Goal: Task Accomplishment & Management: Manage account settings

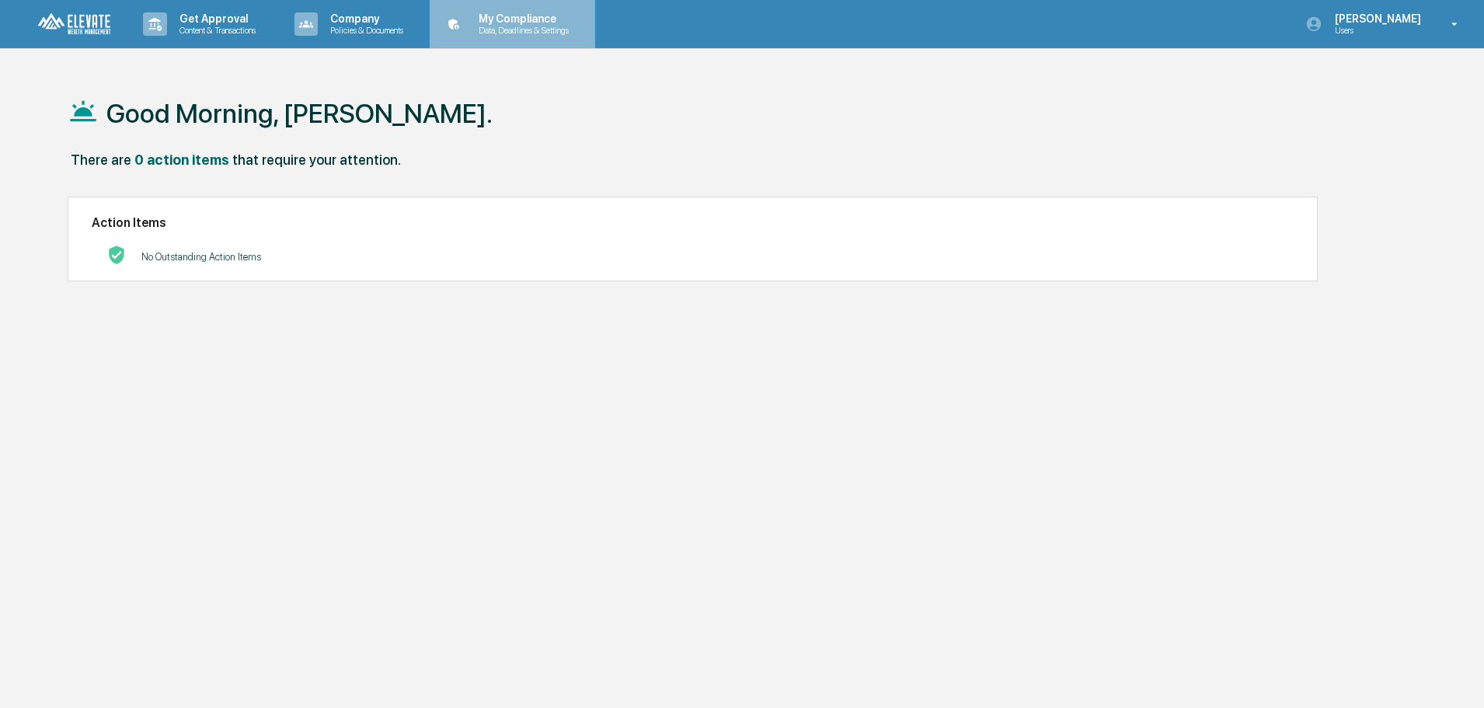
click at [524, 23] on p "My Compliance" at bounding box center [521, 18] width 110 height 12
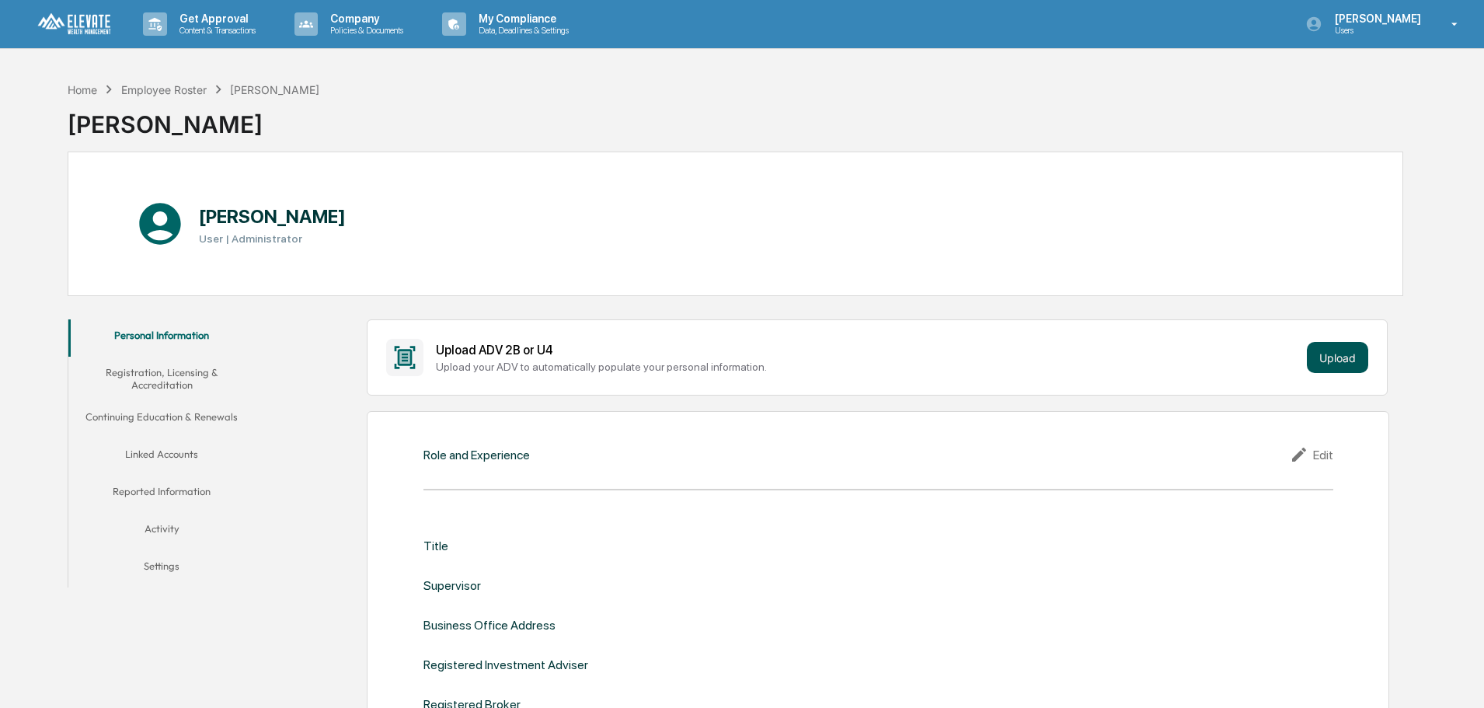
click at [1340, 357] on button "Upload" at bounding box center [1337, 357] width 61 height 31
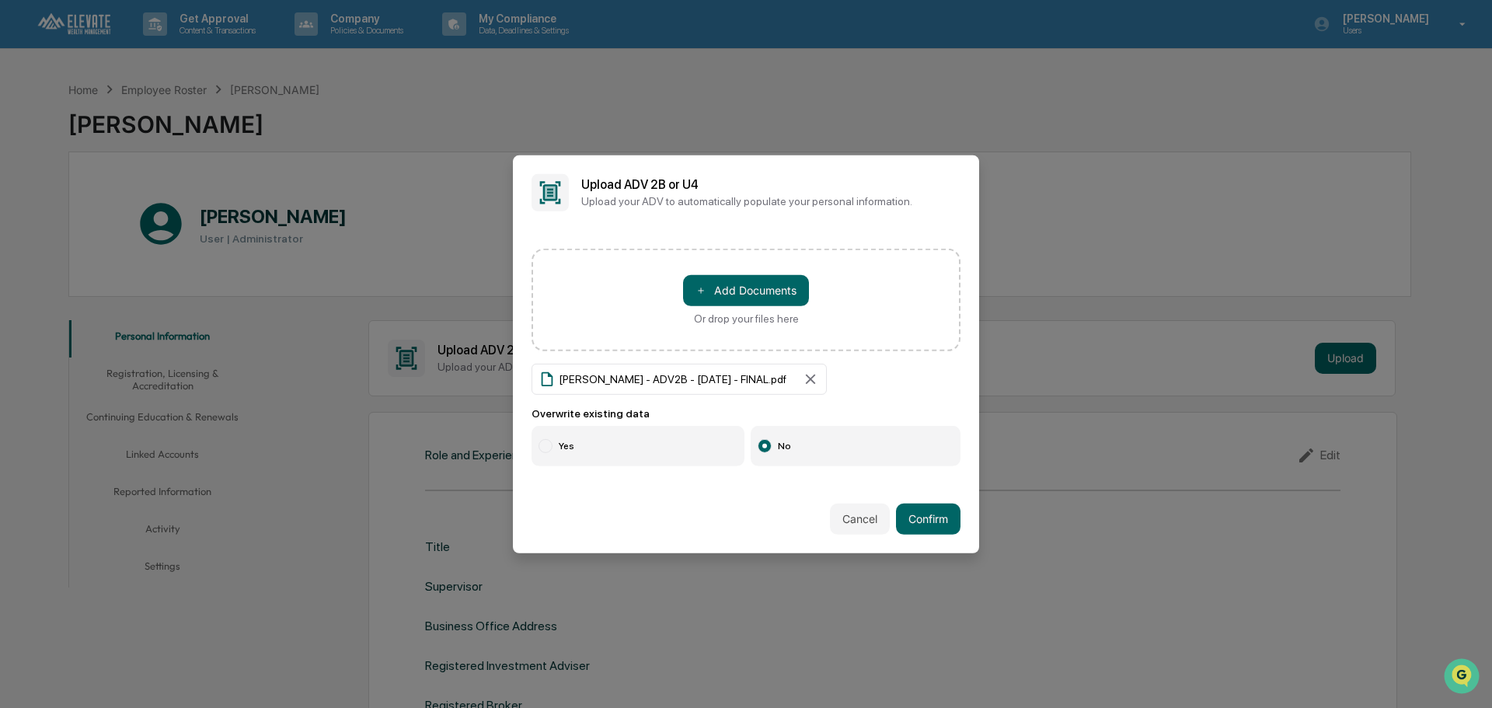
click at [551, 441] on div at bounding box center [545, 446] width 14 height 14
click at [932, 509] on button "Confirm" at bounding box center [928, 518] width 64 height 31
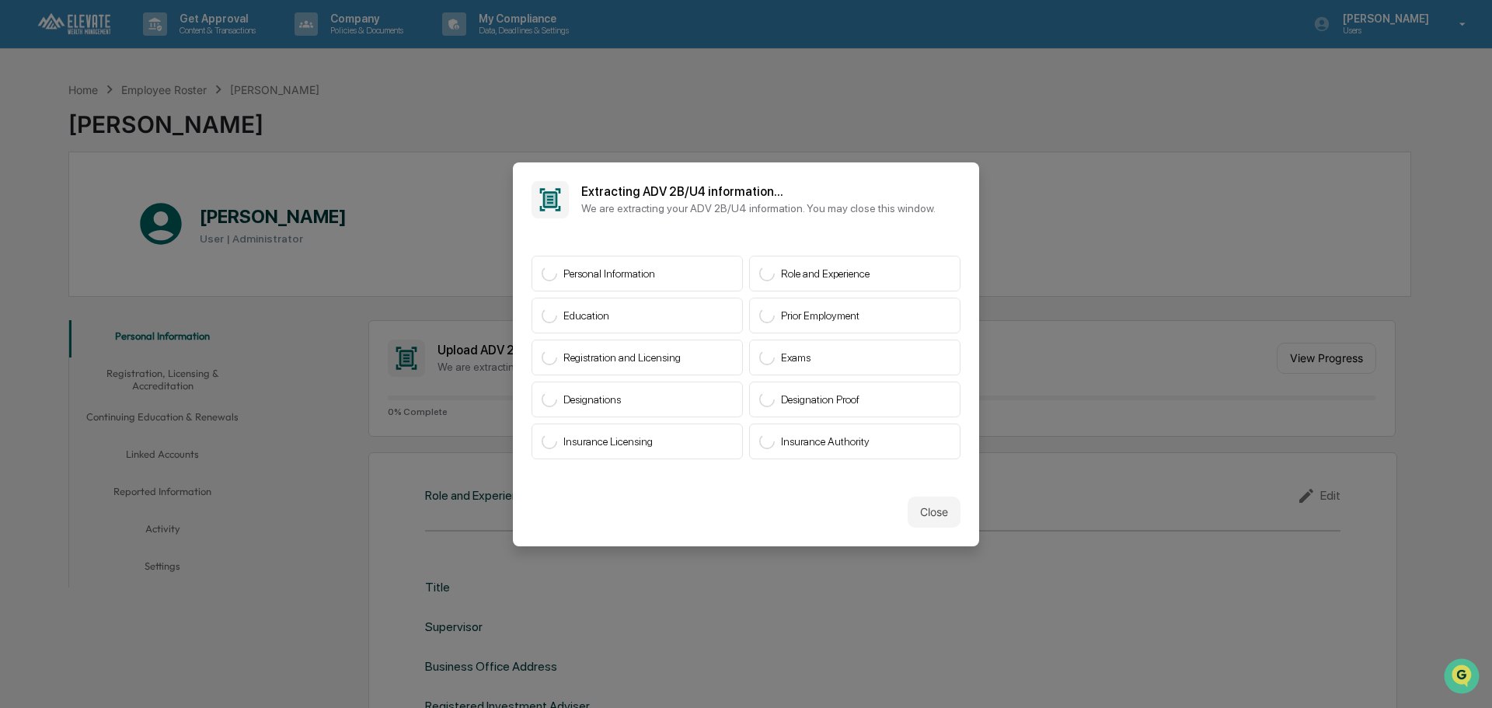
click at [720, 188] on h2 "Extracting ADV 2B/U4 information..." at bounding box center [758, 191] width 354 height 15
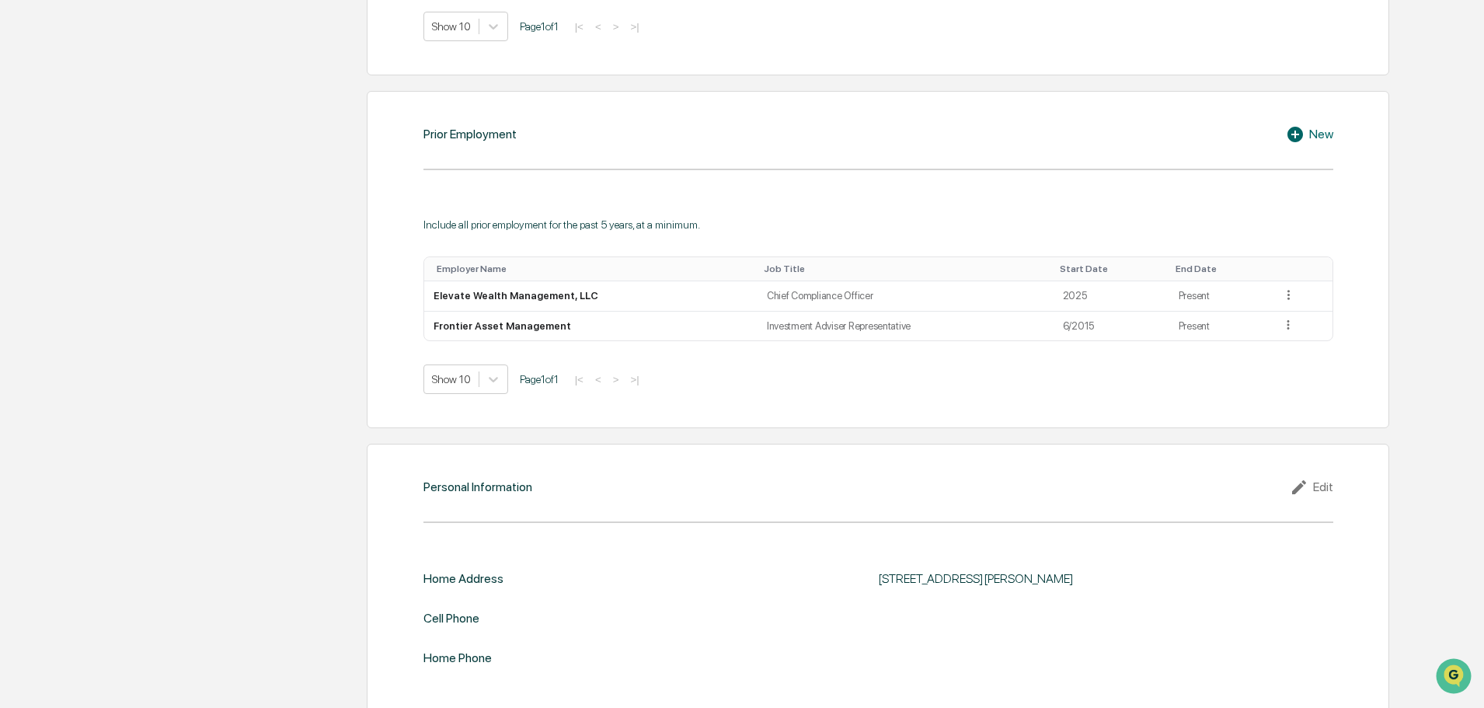
scroll to position [1121, 0]
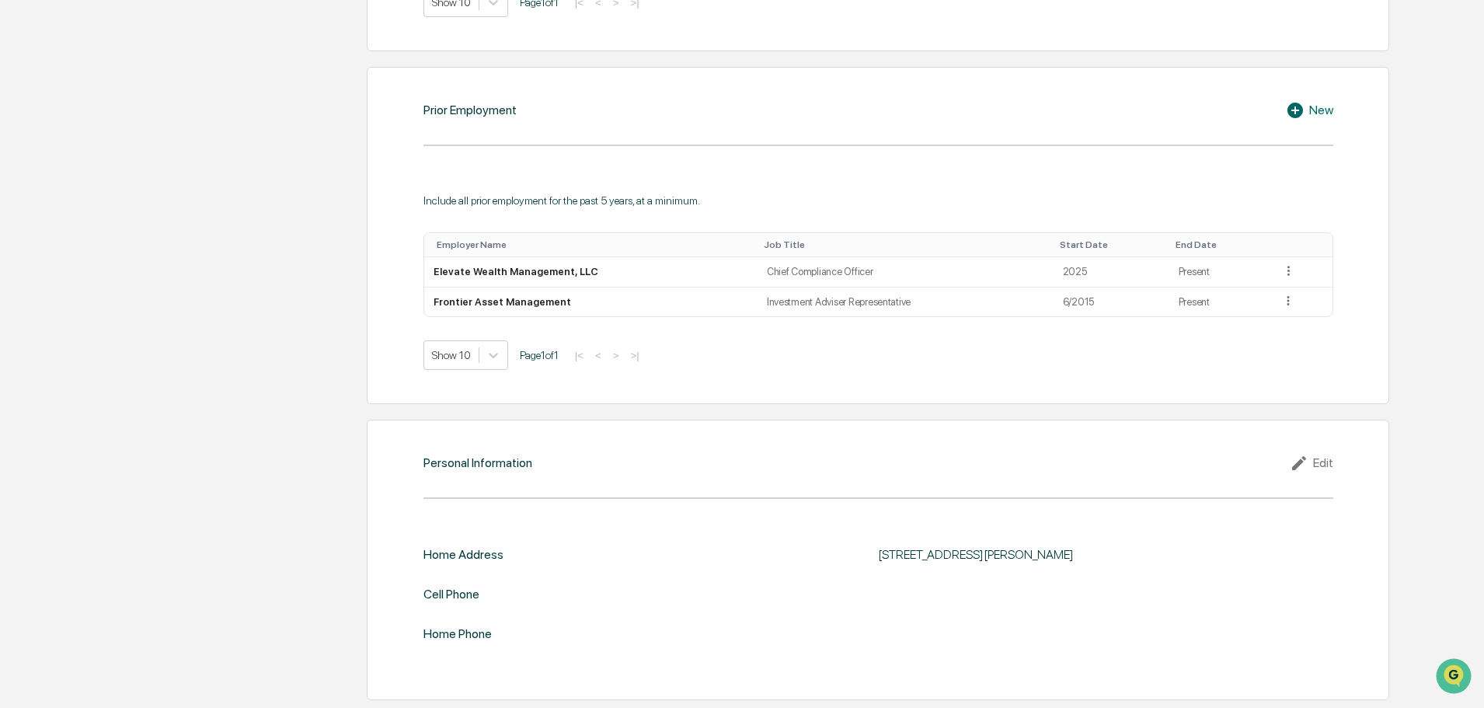
click at [1308, 461] on icon at bounding box center [1301, 463] width 23 height 19
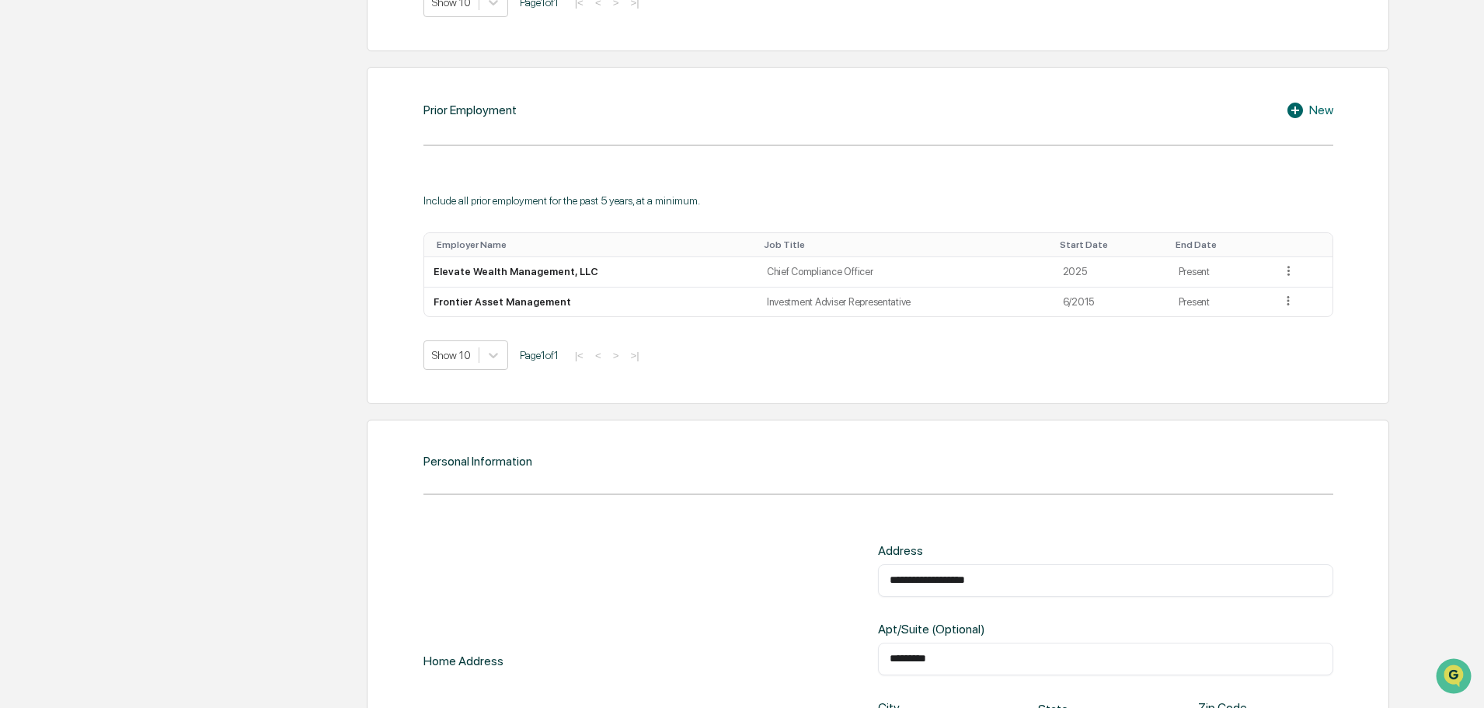
drag, startPoint x: 1043, startPoint y: 597, endPoint x: 1005, endPoint y: 601, distance: 38.3
click at [1005, 601] on div "**********" at bounding box center [1105, 660] width 455 height 235
drag, startPoint x: 1059, startPoint y: 572, endPoint x: 212, endPoint y: 515, distance: 848.8
click at [236, 517] on div "Personal Information Registration, Licensing & Accreditation Continuing Educati…" at bounding box center [736, 90] width 1336 height 1801
type input "**********"
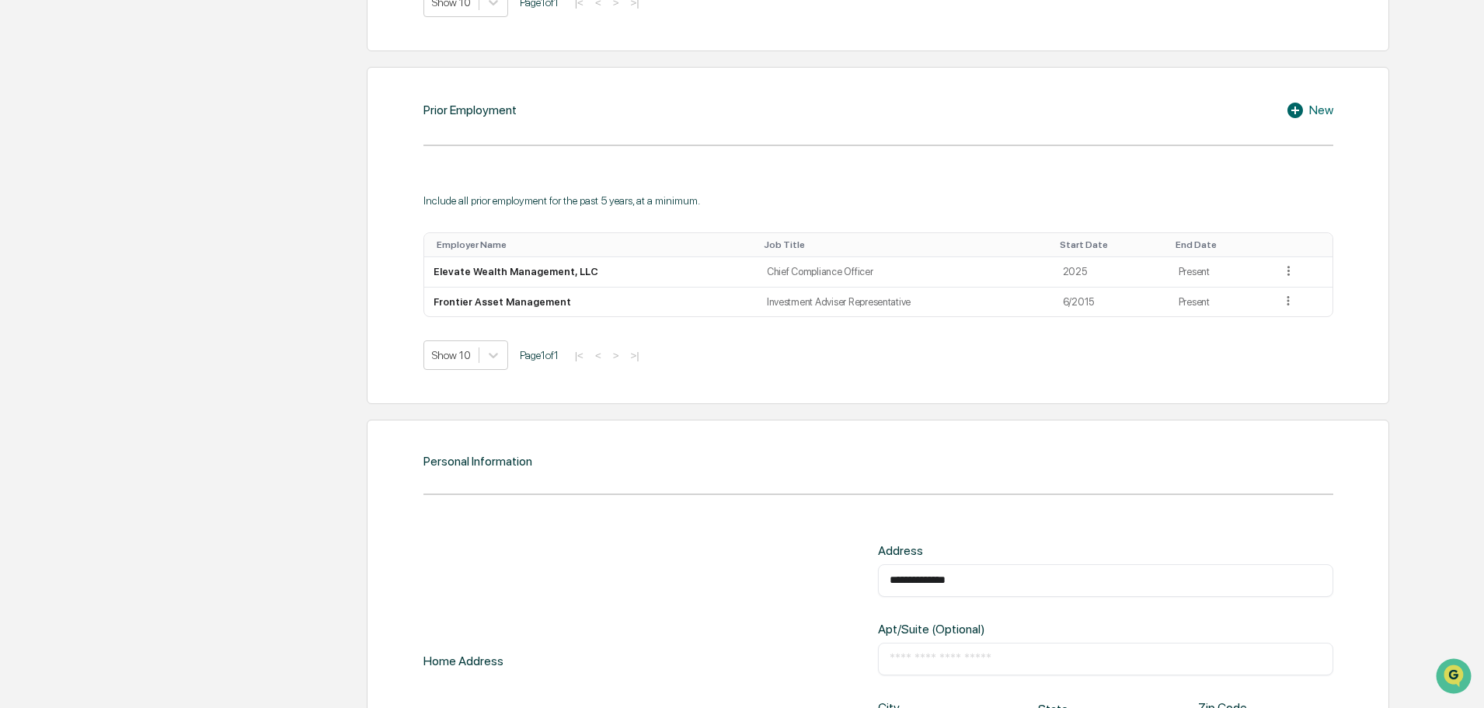
scroll to position [1405, 0]
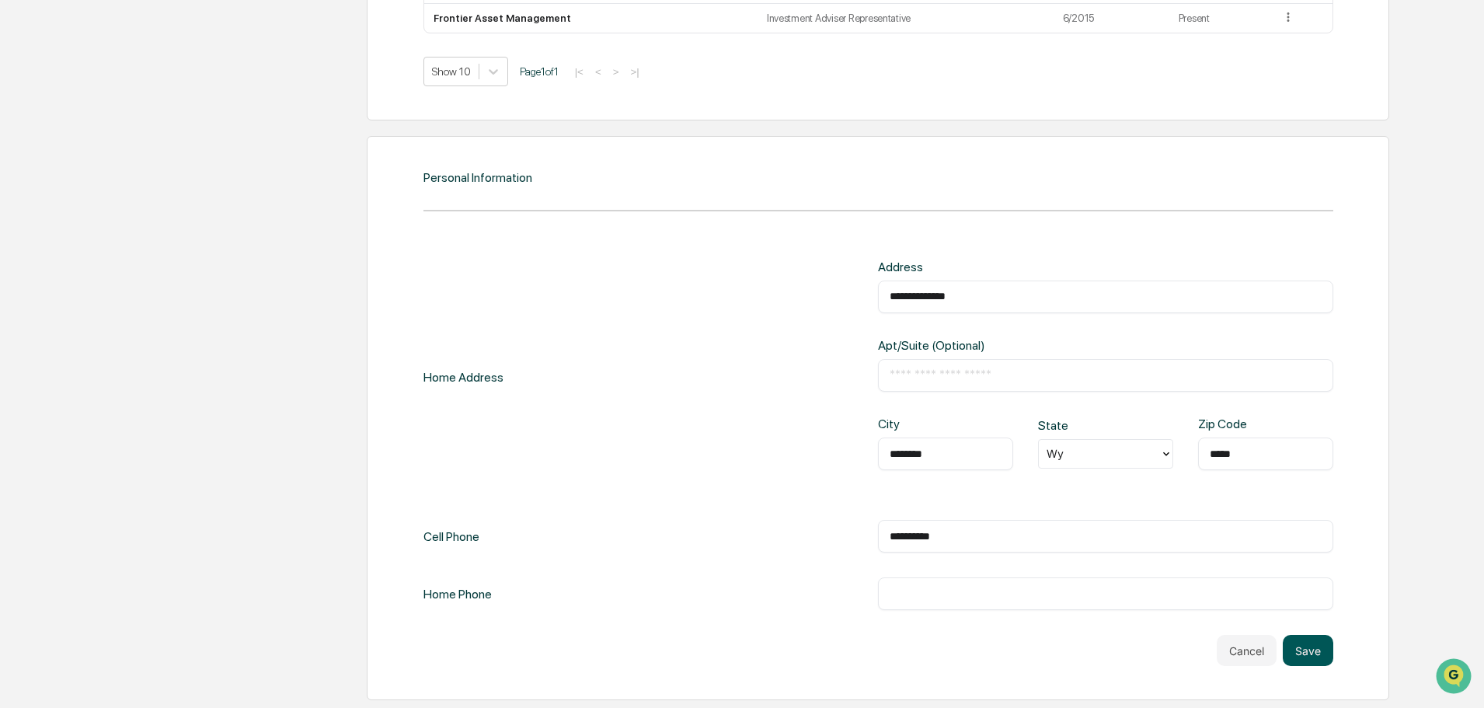
type input "**********"
click at [1309, 660] on button "Save" at bounding box center [1308, 650] width 51 height 31
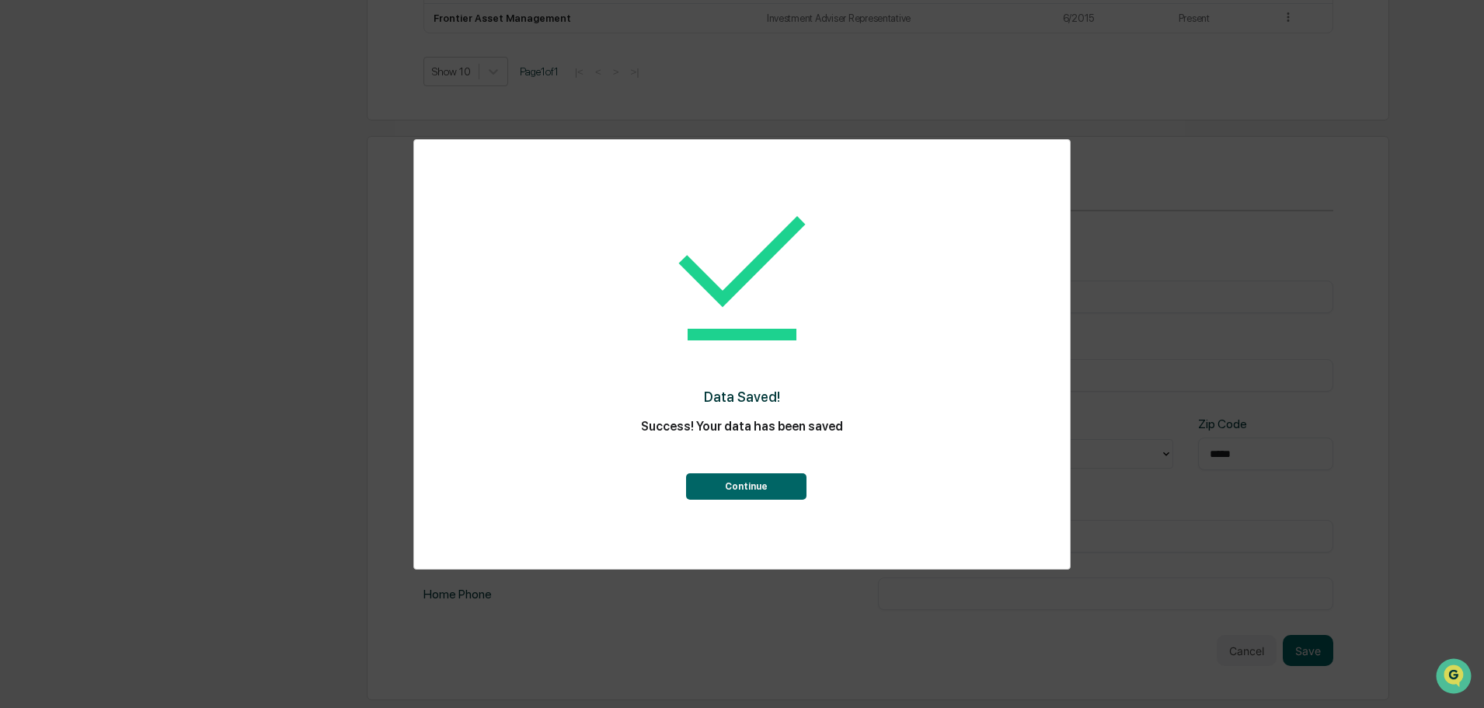
click at [740, 482] on button "Continue" at bounding box center [746, 486] width 120 height 26
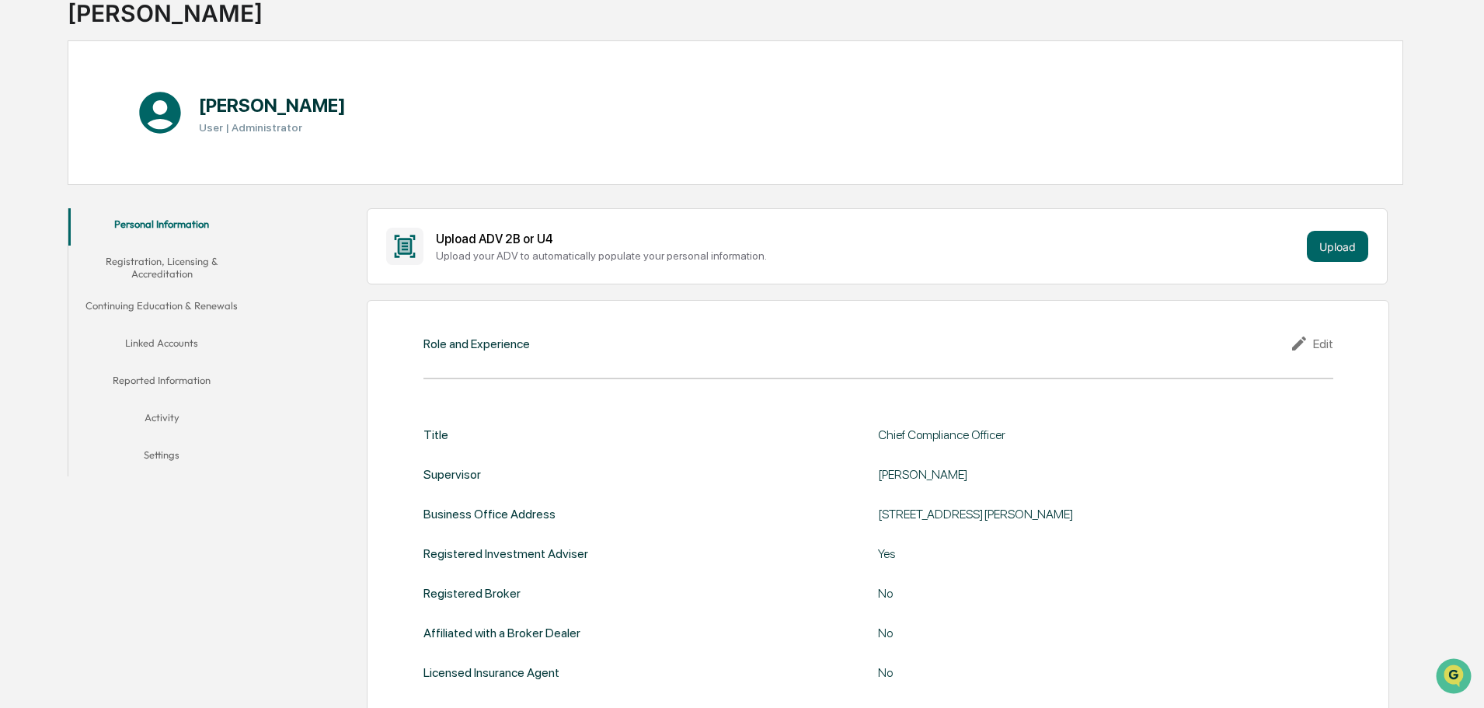
scroll to position [0, 0]
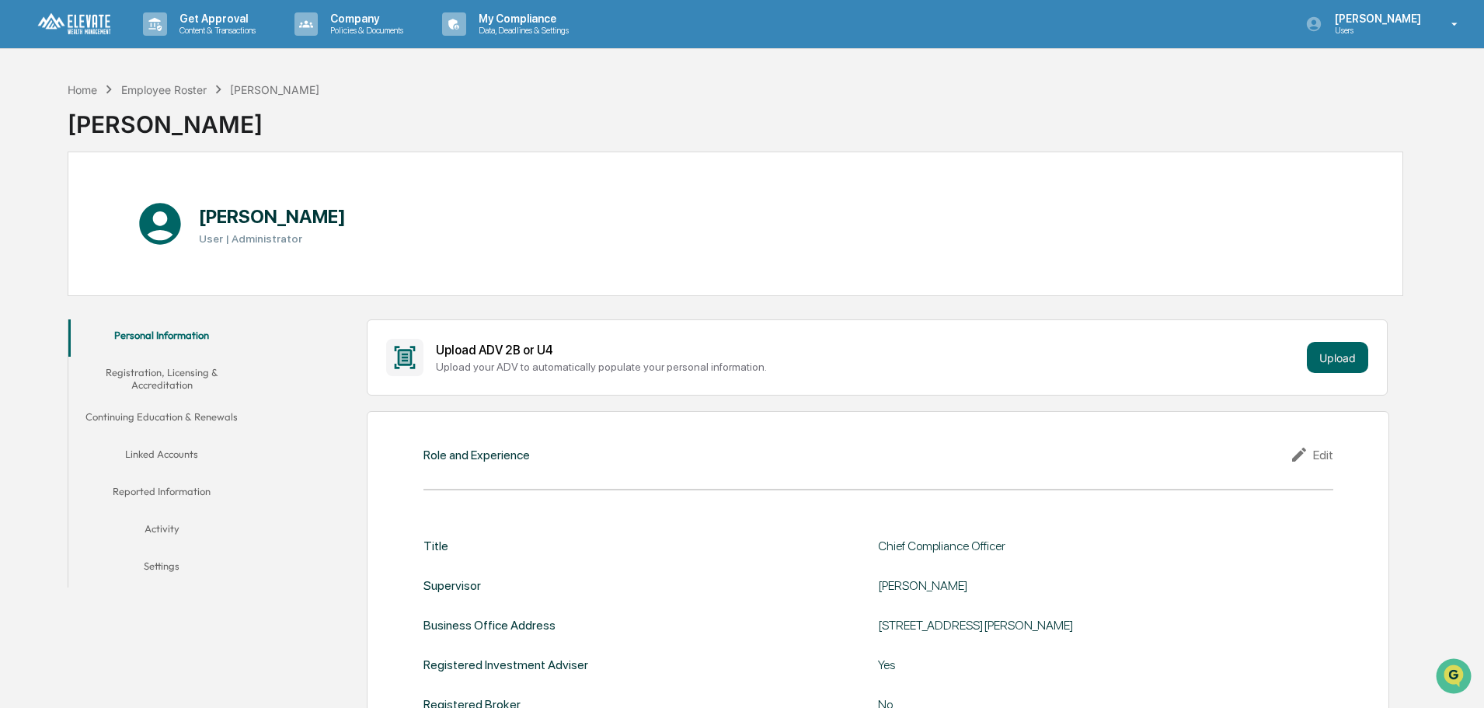
click at [191, 373] on button "Registration, Licensing & Accreditation" at bounding box center [161, 379] width 186 height 44
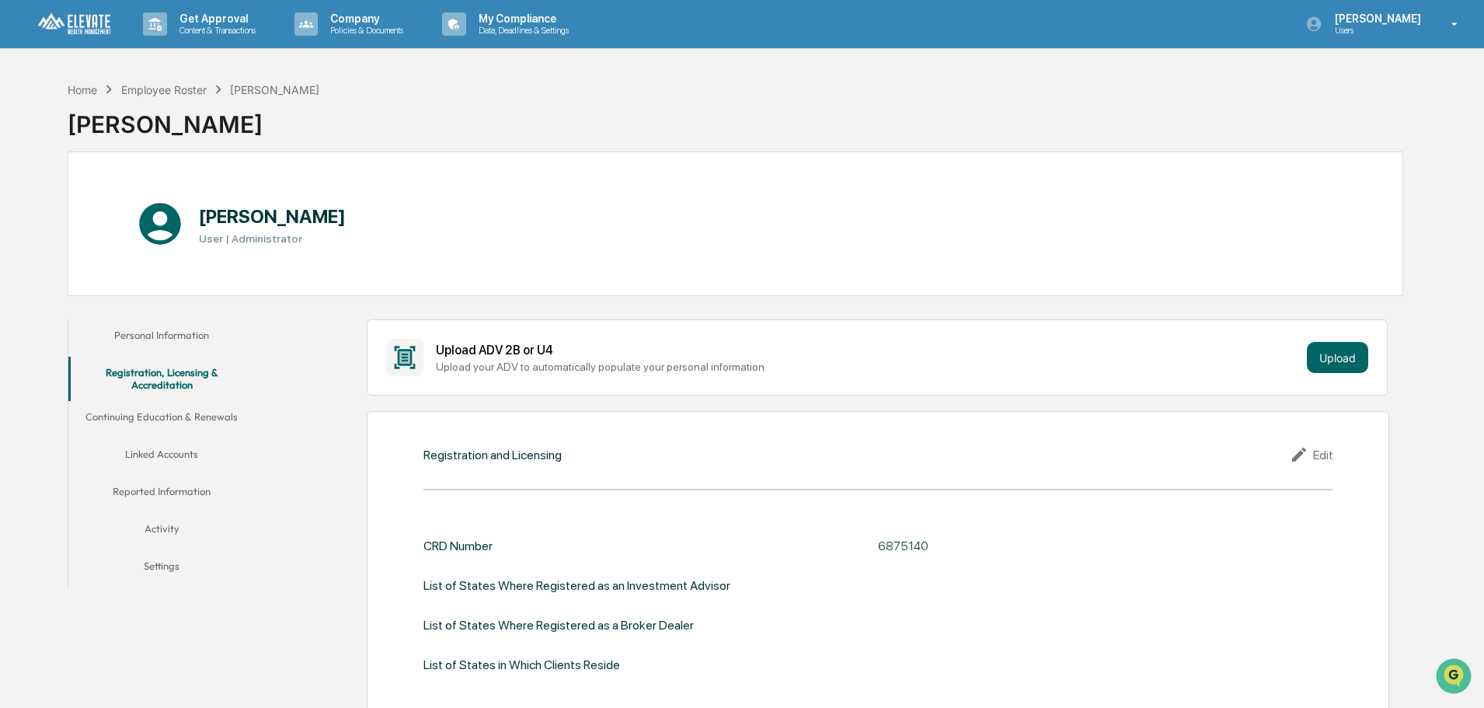
click at [172, 421] on button "Continuing Education & Renewals" at bounding box center [161, 419] width 186 height 37
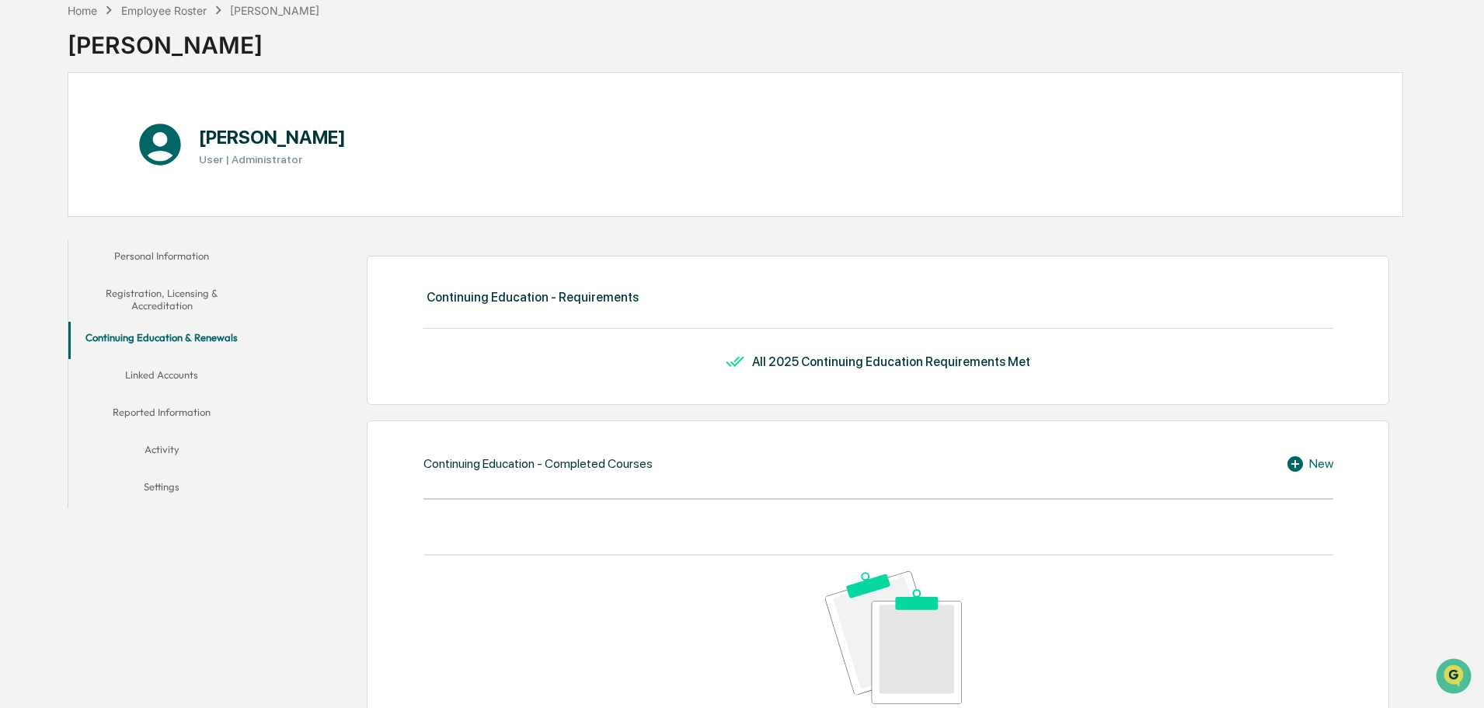
scroll to position [155, 0]
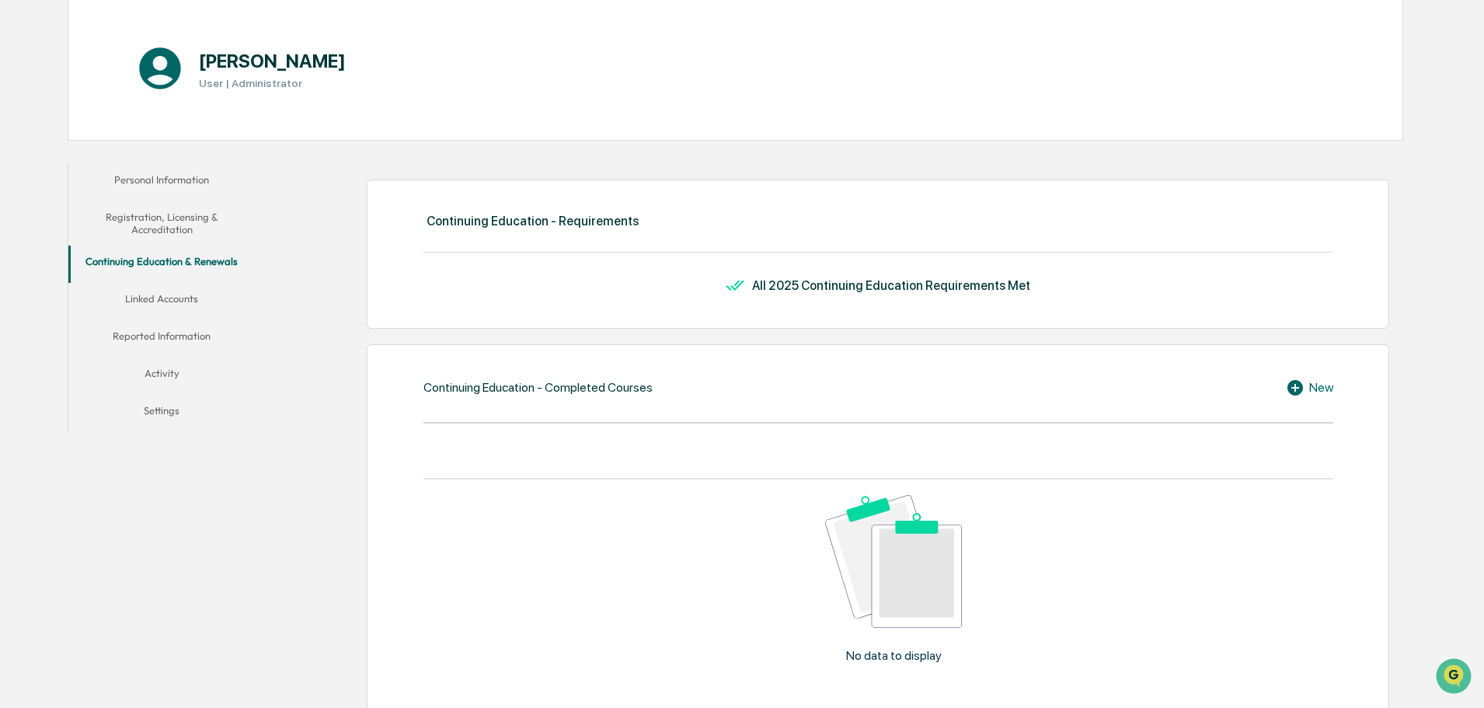
click at [159, 301] on button "Linked Accounts" at bounding box center [161, 301] width 186 height 37
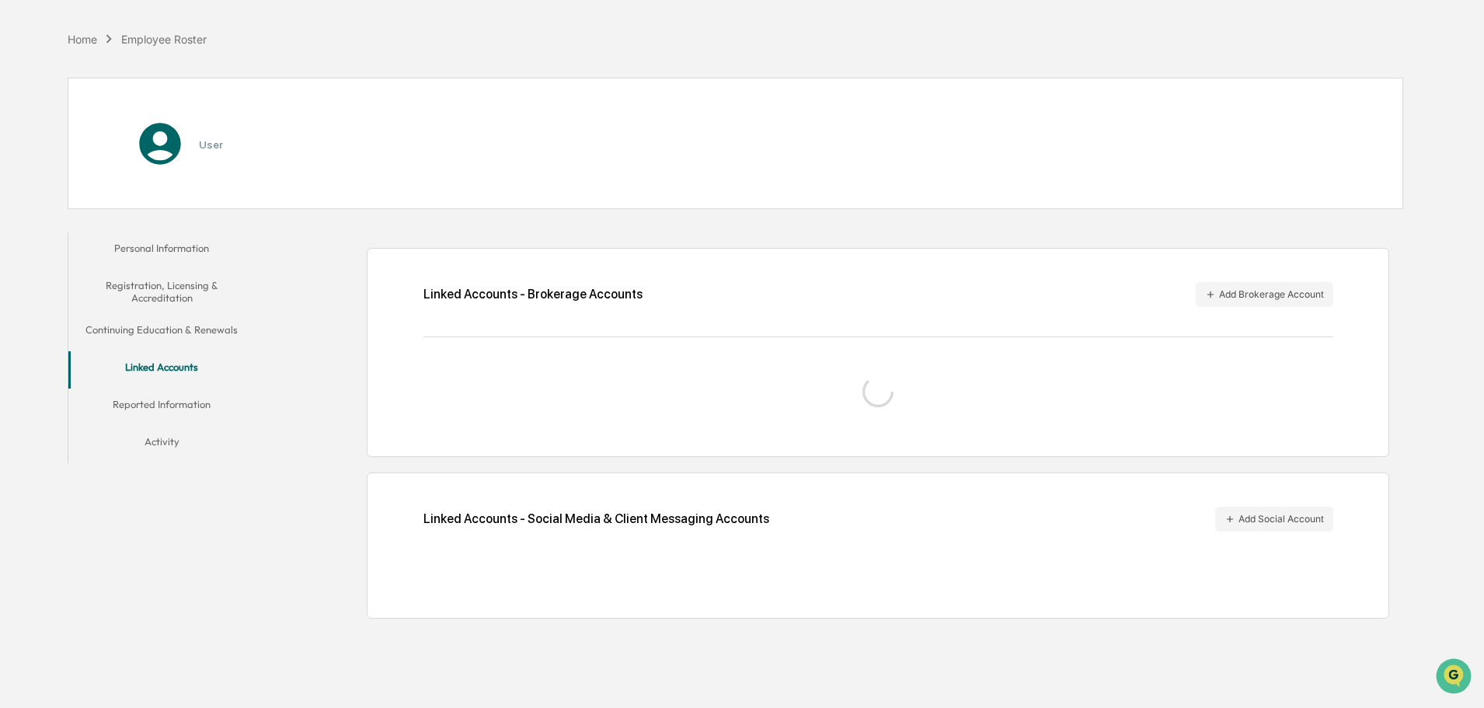
scroll to position [74, 0]
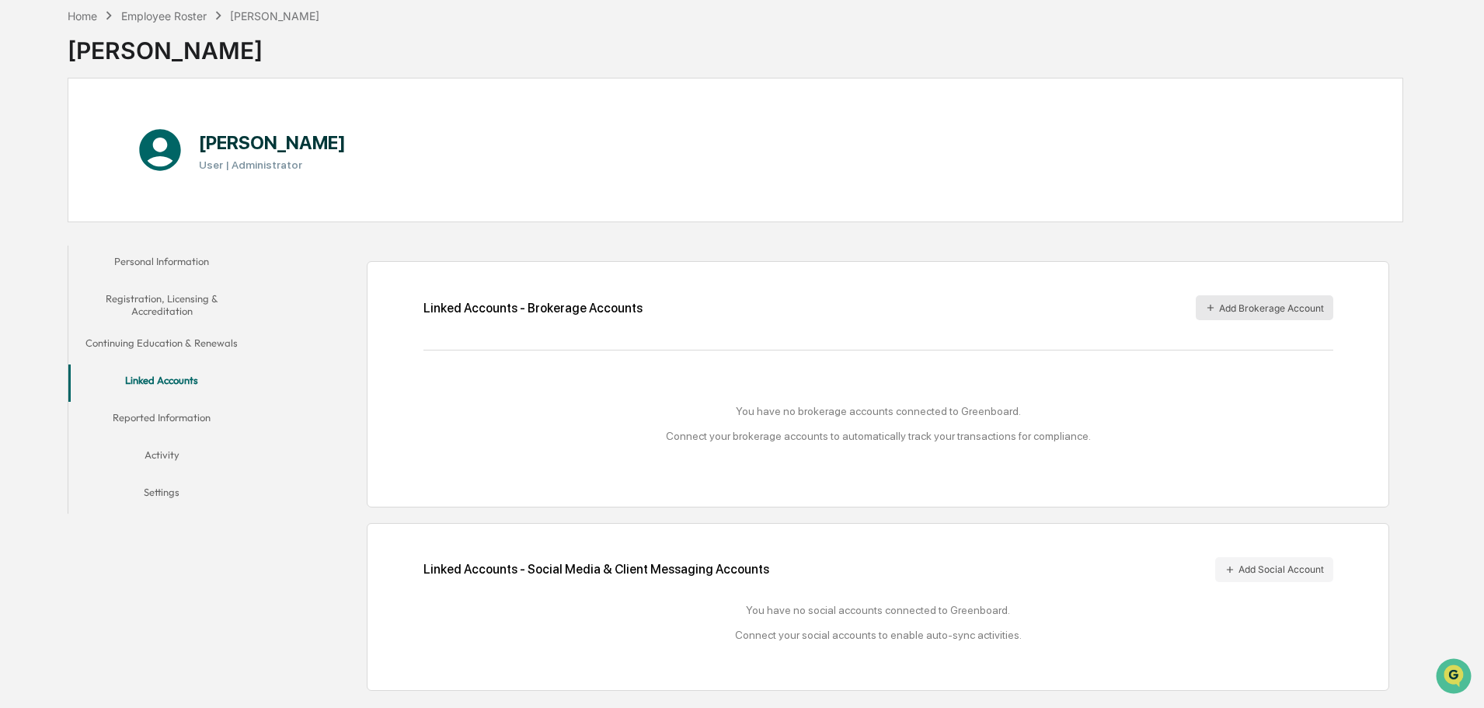
click at [1249, 300] on button "Add Brokerage Account" at bounding box center [1265, 307] width 138 height 25
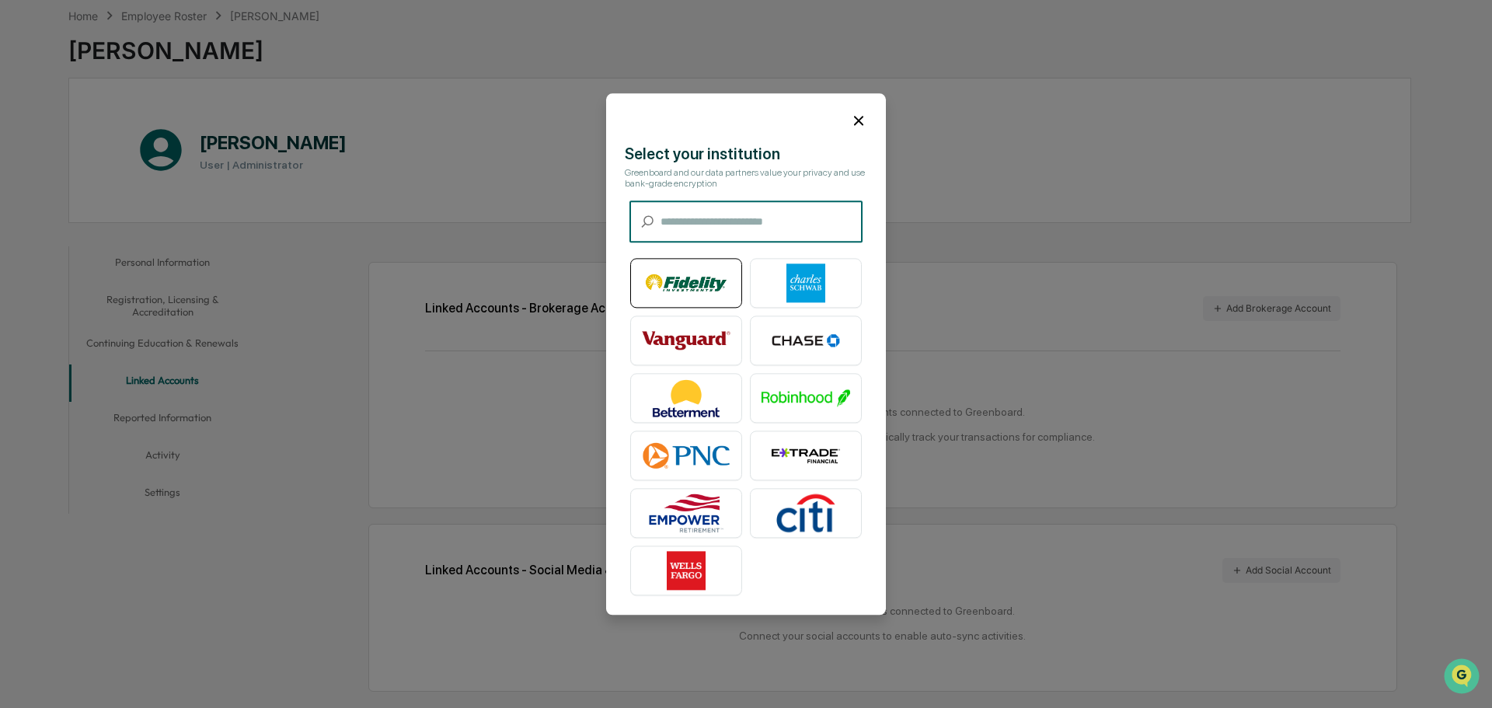
click at [709, 277] on img at bounding box center [686, 282] width 89 height 39
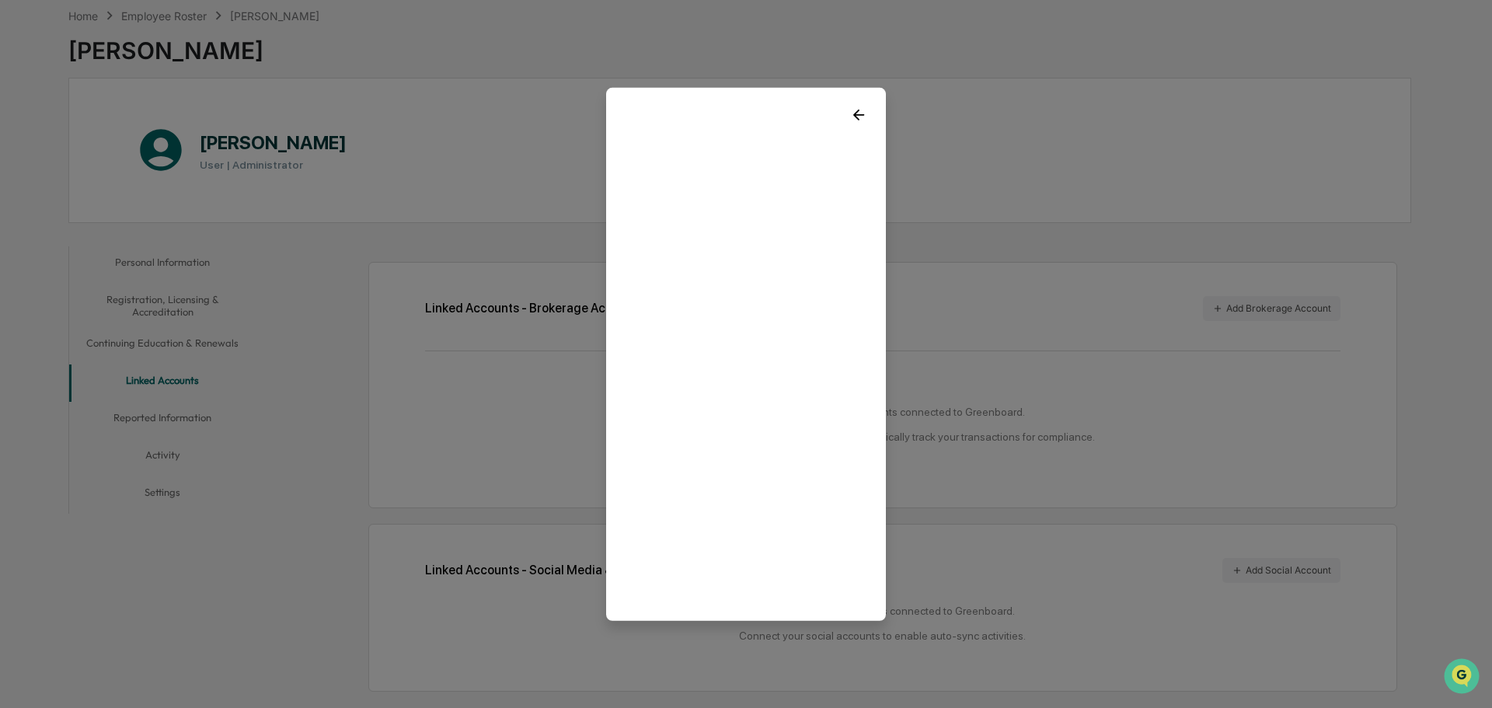
click at [853, 111] on icon at bounding box center [858, 114] width 11 height 11
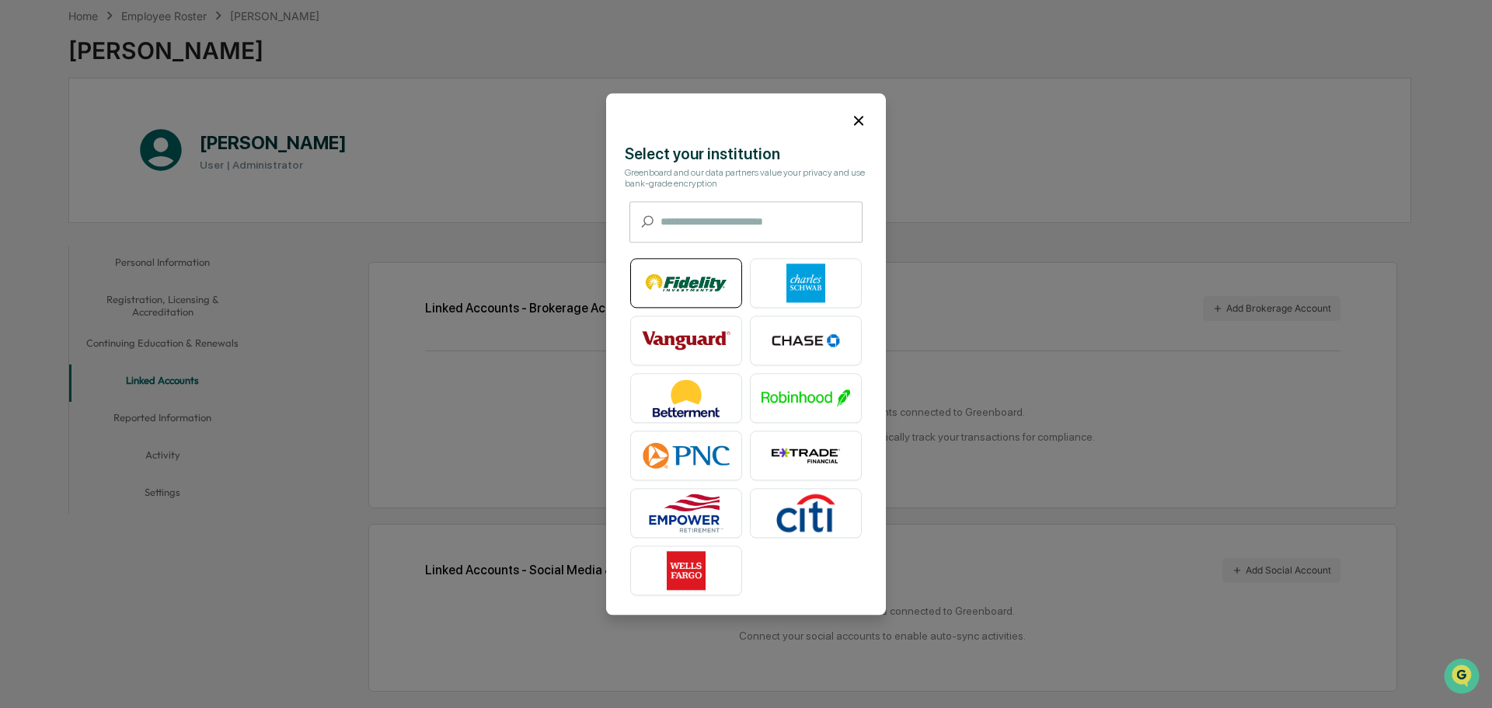
click at [684, 292] on img at bounding box center [686, 282] width 89 height 39
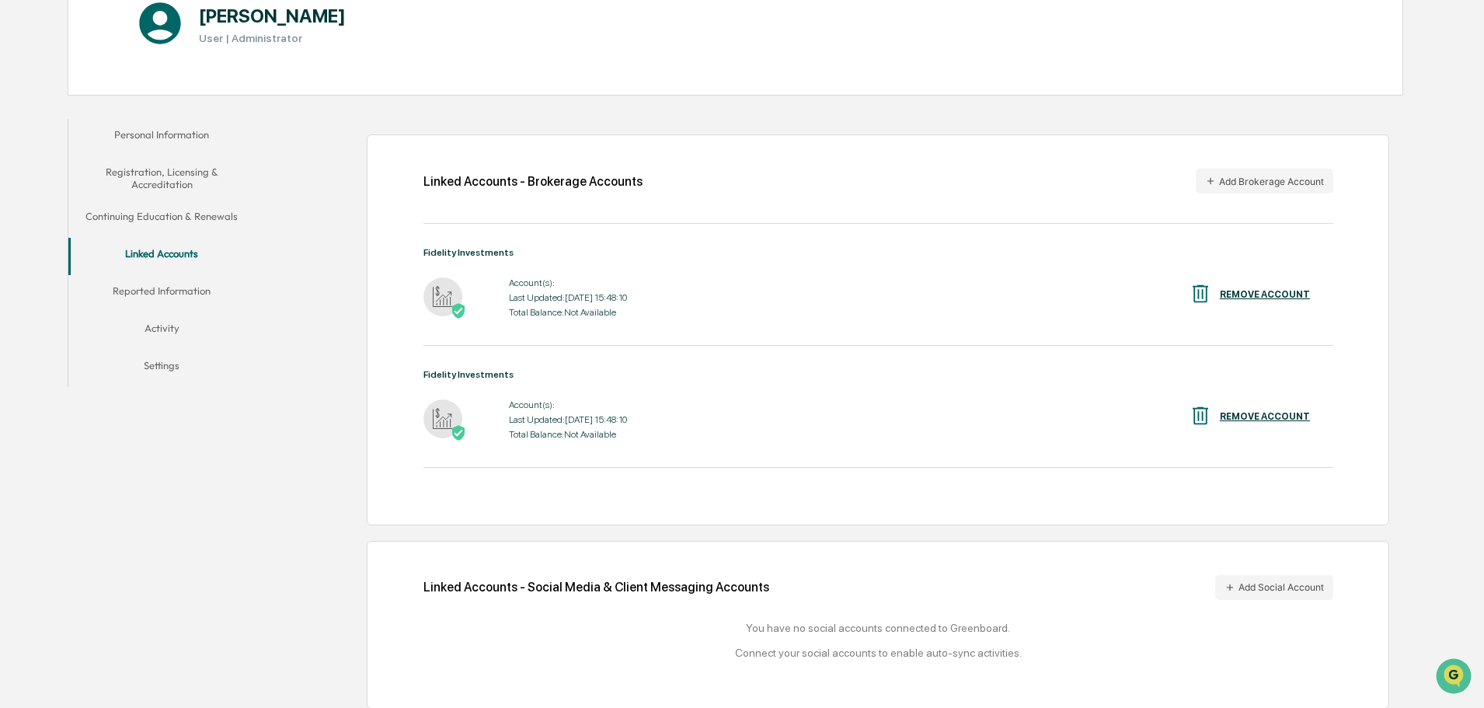
scroll to position [209, 0]
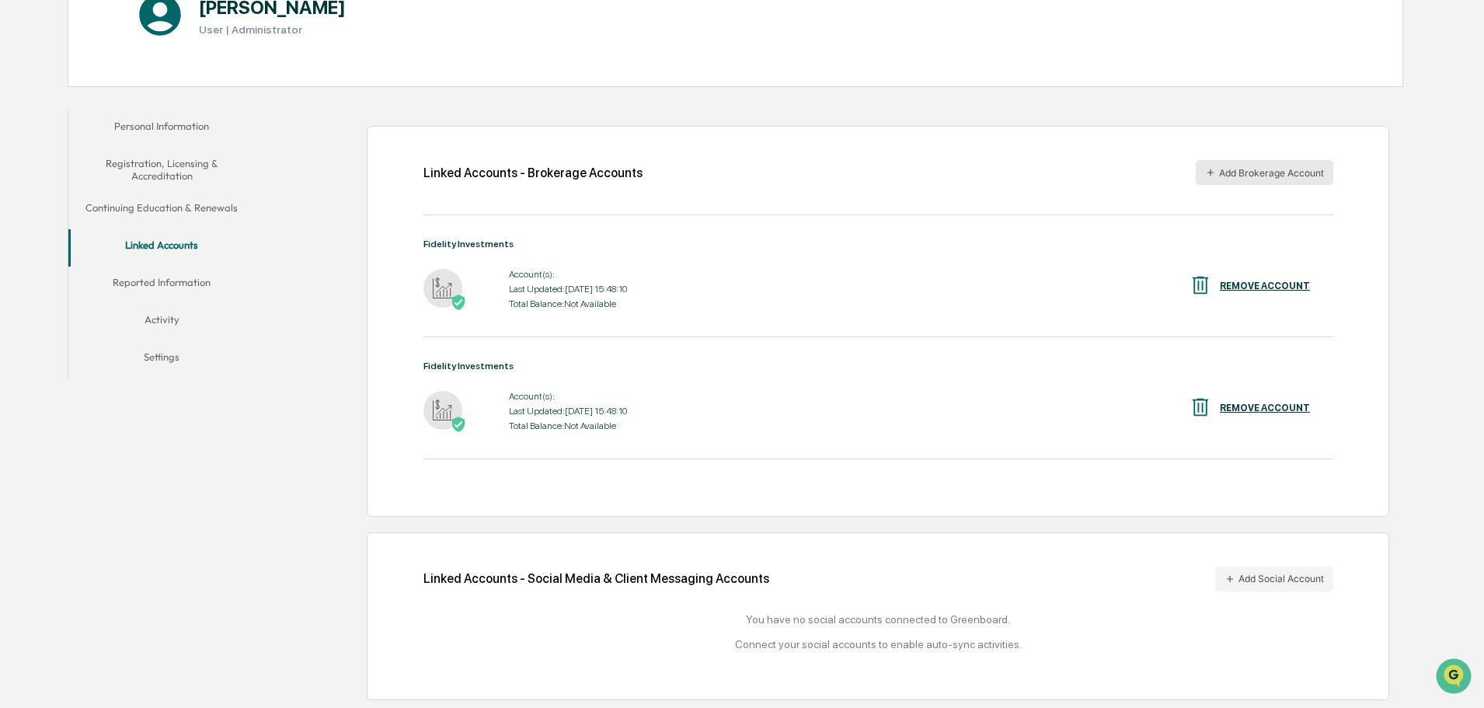
click at [1263, 170] on button "Add Brokerage Account" at bounding box center [1265, 172] width 138 height 25
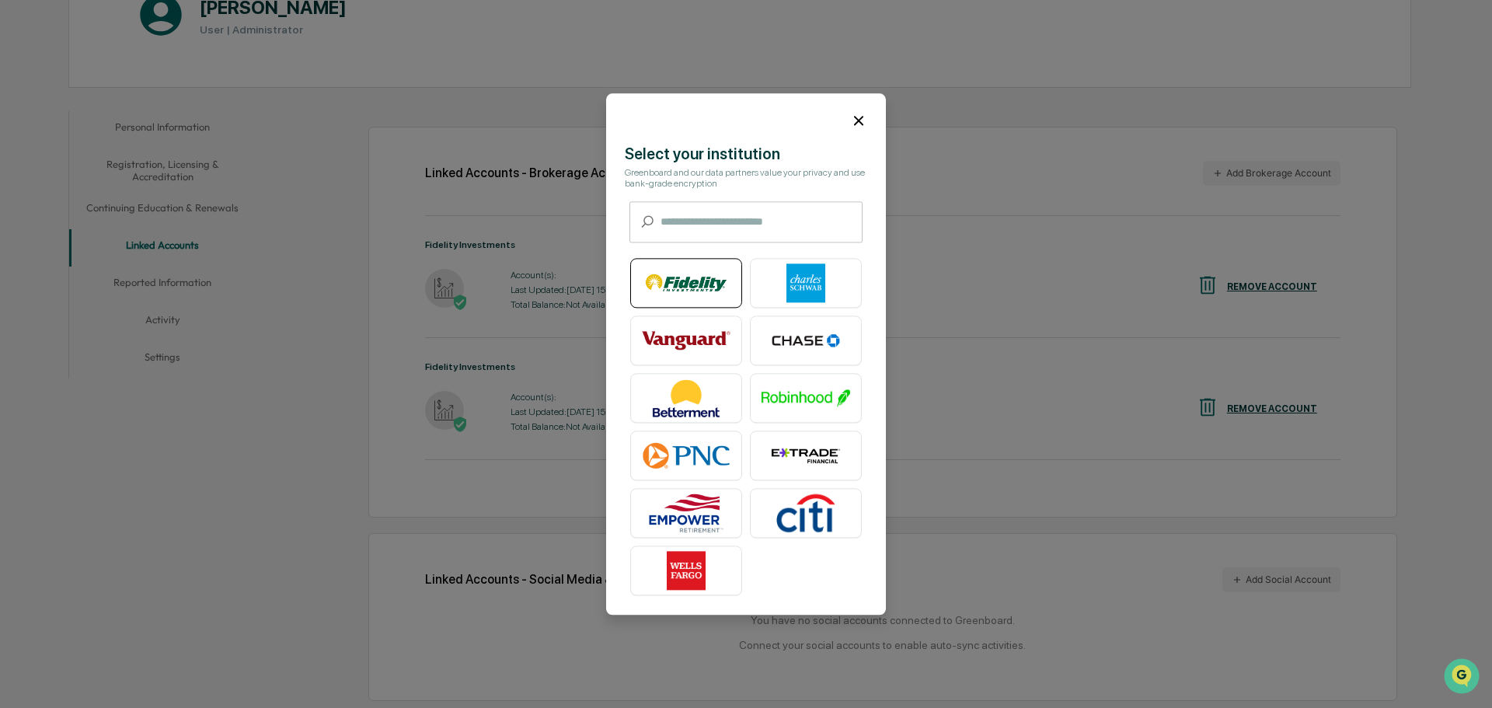
click at [722, 276] on img at bounding box center [686, 282] width 89 height 39
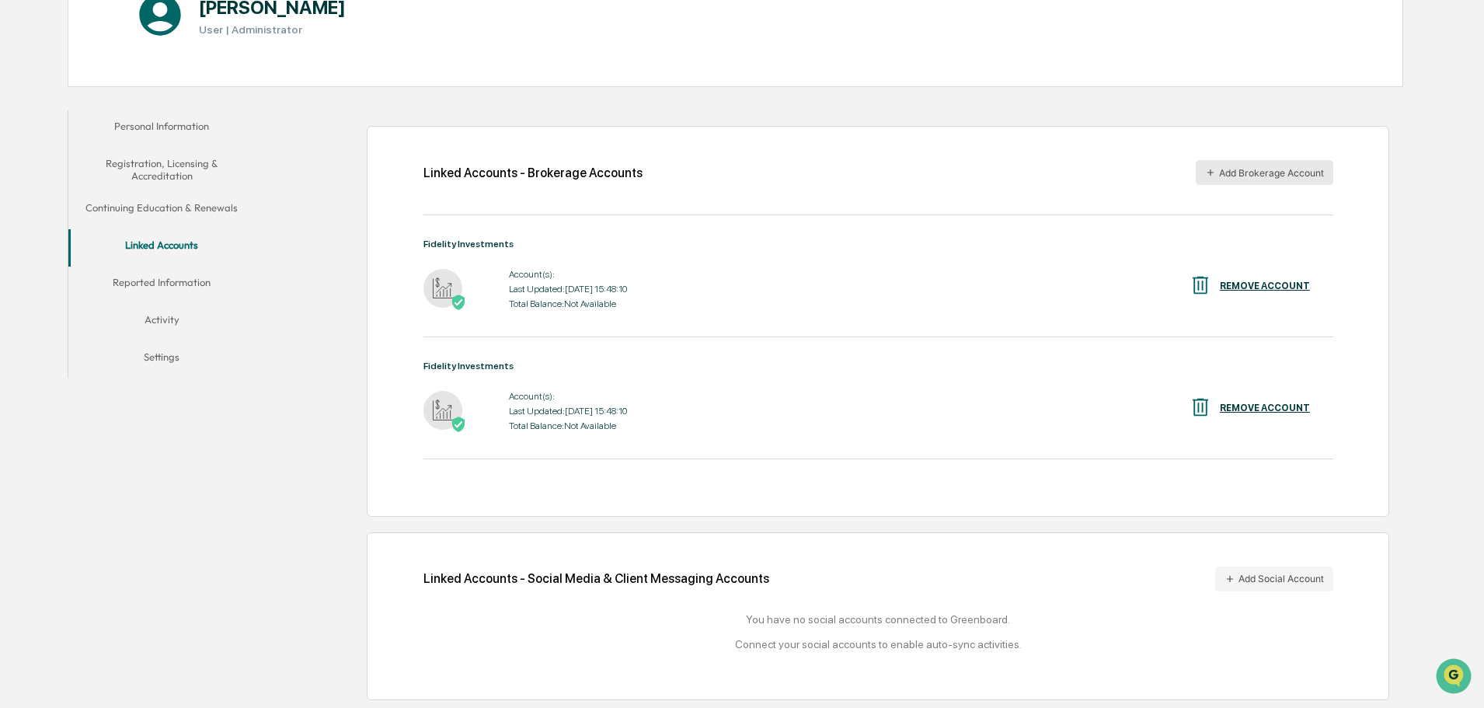
click at [1260, 163] on button "Add Brokerage Account" at bounding box center [1265, 172] width 138 height 25
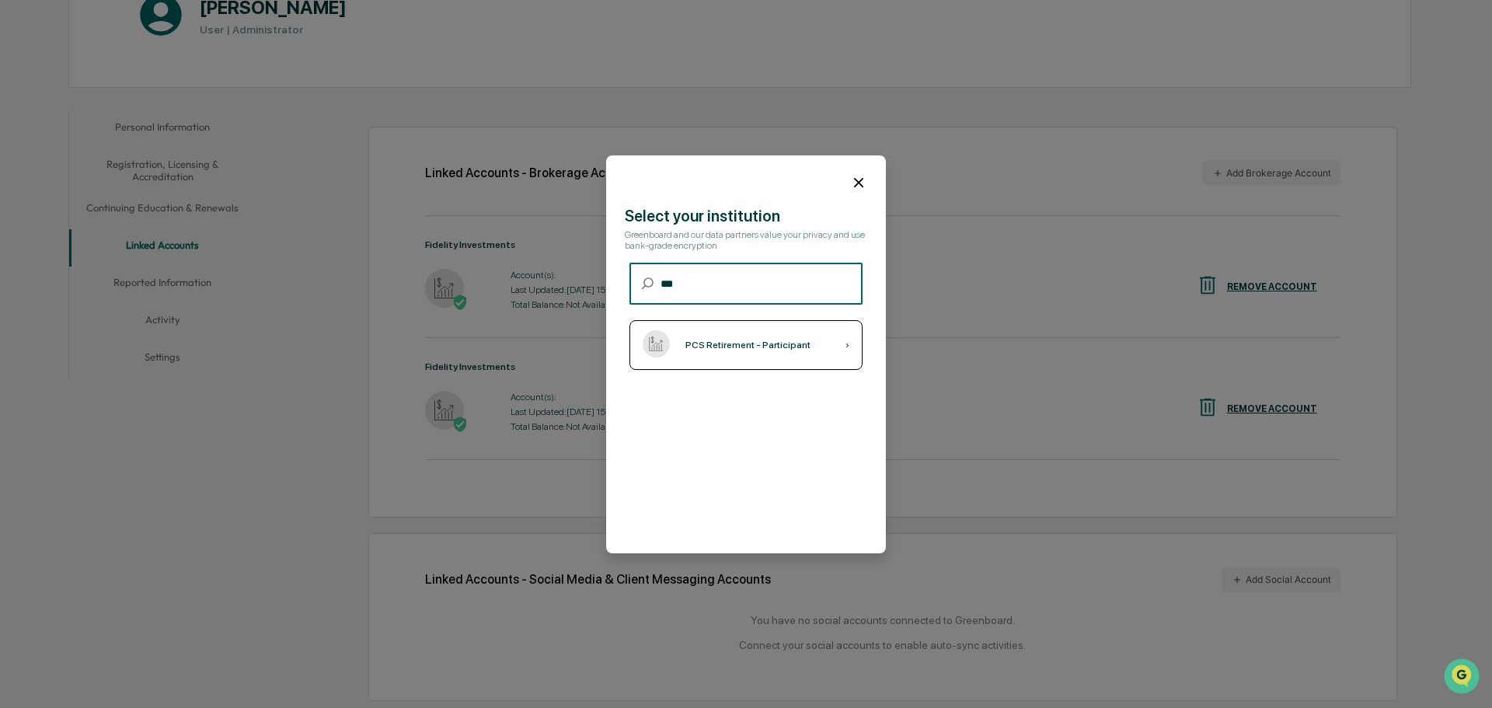
type input "***"
click at [793, 333] on div "PCS Retirement - Participant ›" at bounding box center [745, 345] width 233 height 50
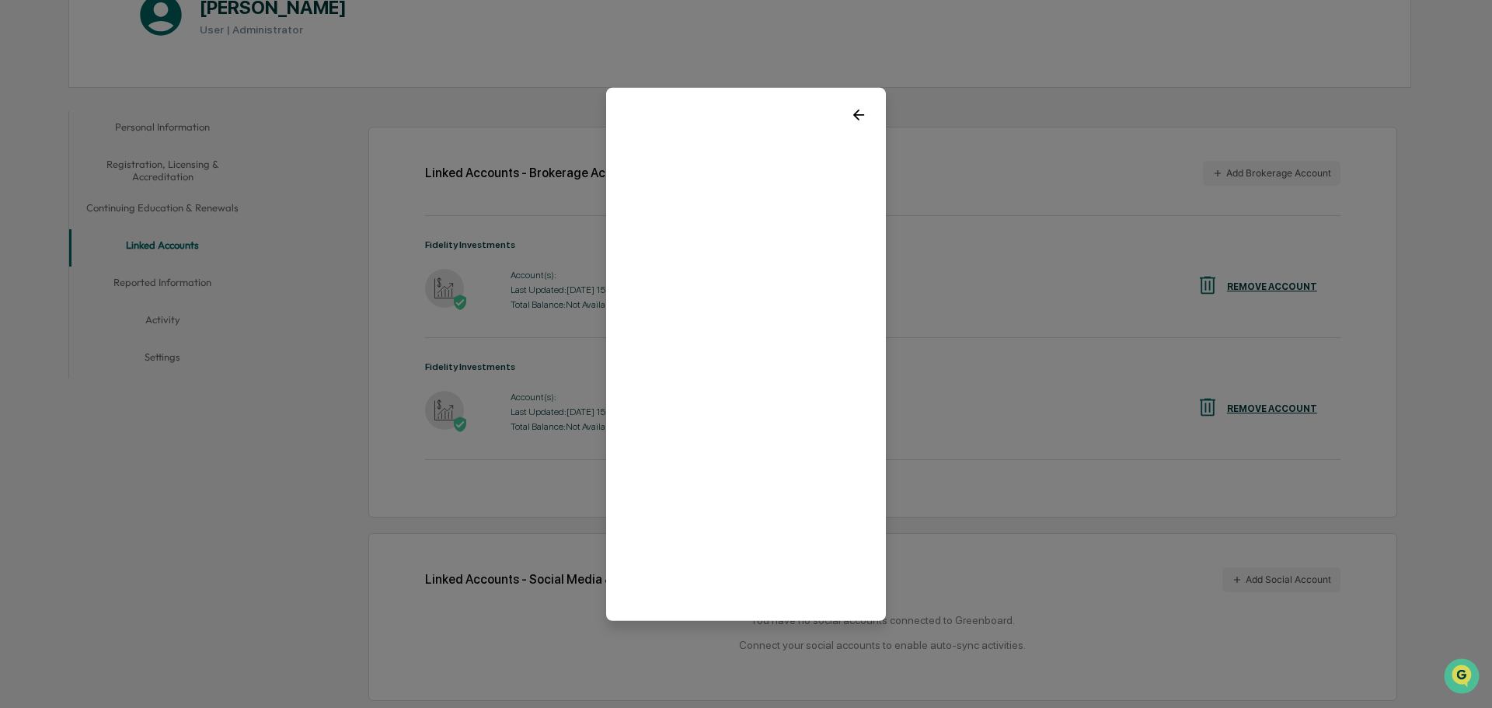
click at [850, 106] on icon at bounding box center [858, 114] width 17 height 17
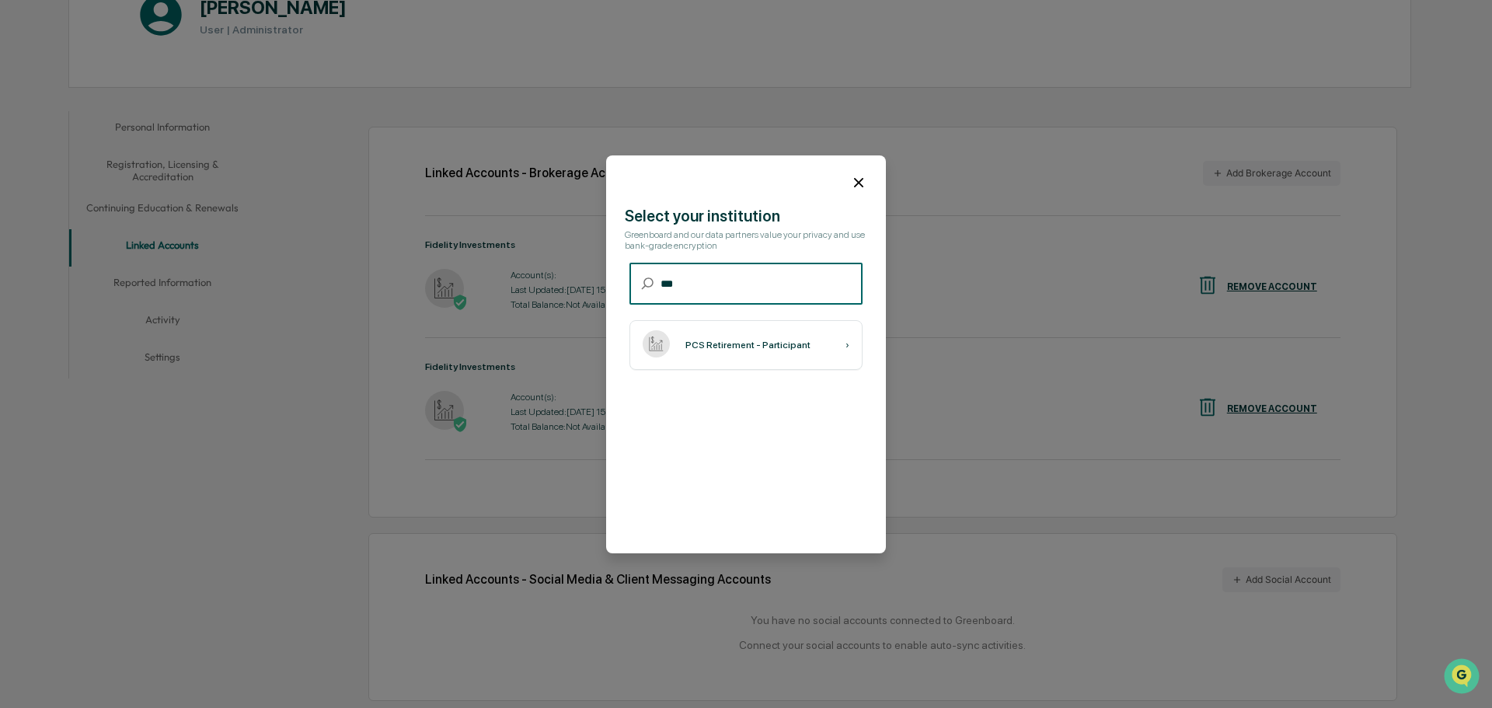
drag, startPoint x: 712, startPoint y: 287, endPoint x: 508, endPoint y: 297, distance: 204.5
click at [508, 297] on body "Get Approval Content & Transactions Company Policies & Documents My Compliance …" at bounding box center [746, 250] width 1492 height 918
type input "****"
click at [773, 350] on div "July Business Services - Participant ›" at bounding box center [745, 345] width 233 height 50
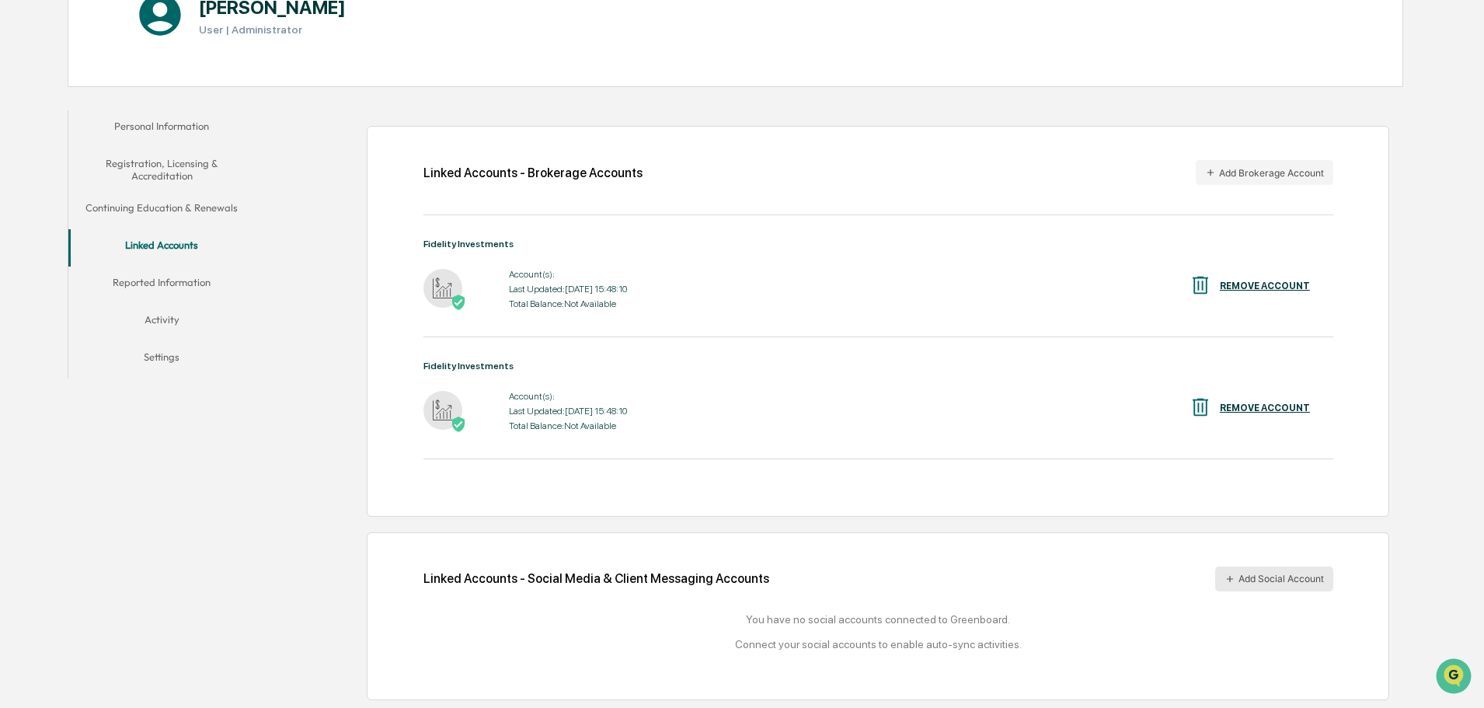
click at [1254, 580] on button "Add Social Account" at bounding box center [1274, 578] width 118 height 25
click at [186, 285] on button "Reported Information" at bounding box center [161, 284] width 186 height 37
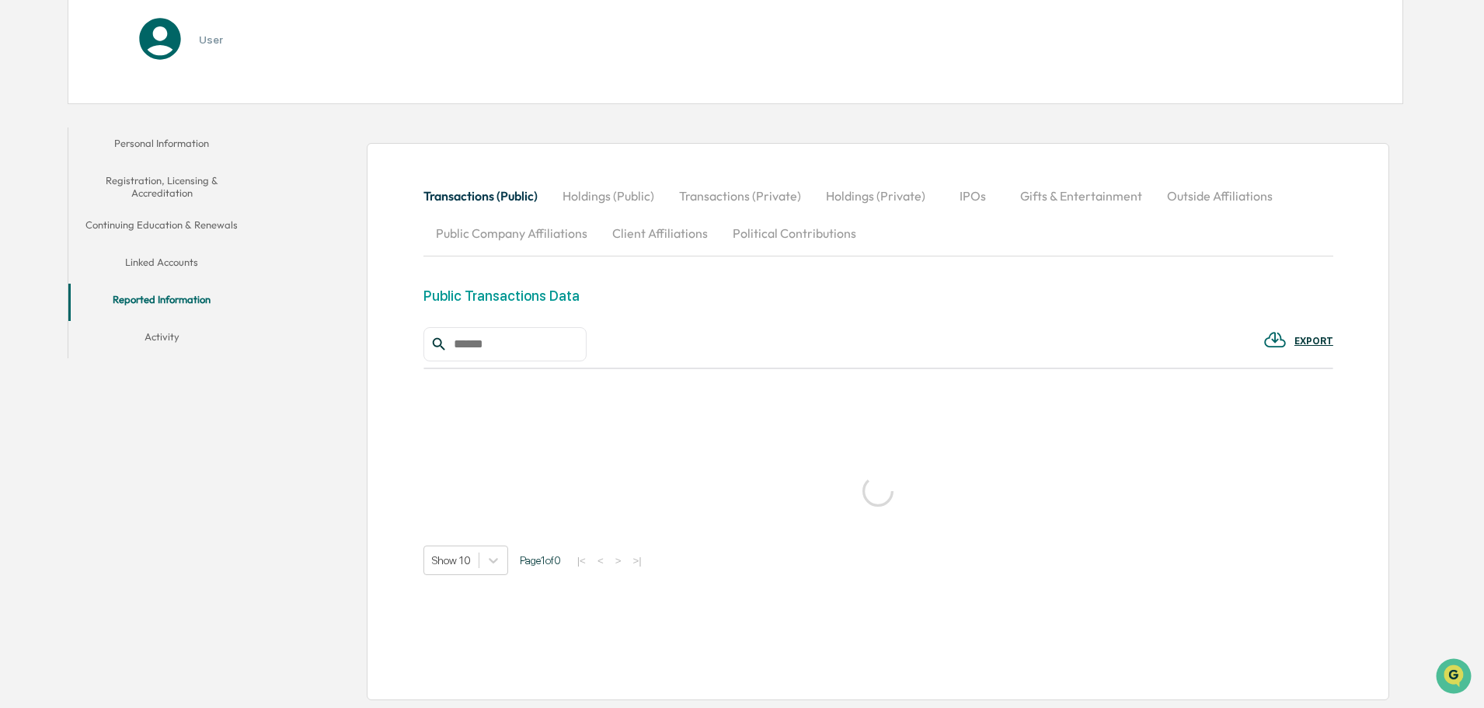
scroll to position [209, 0]
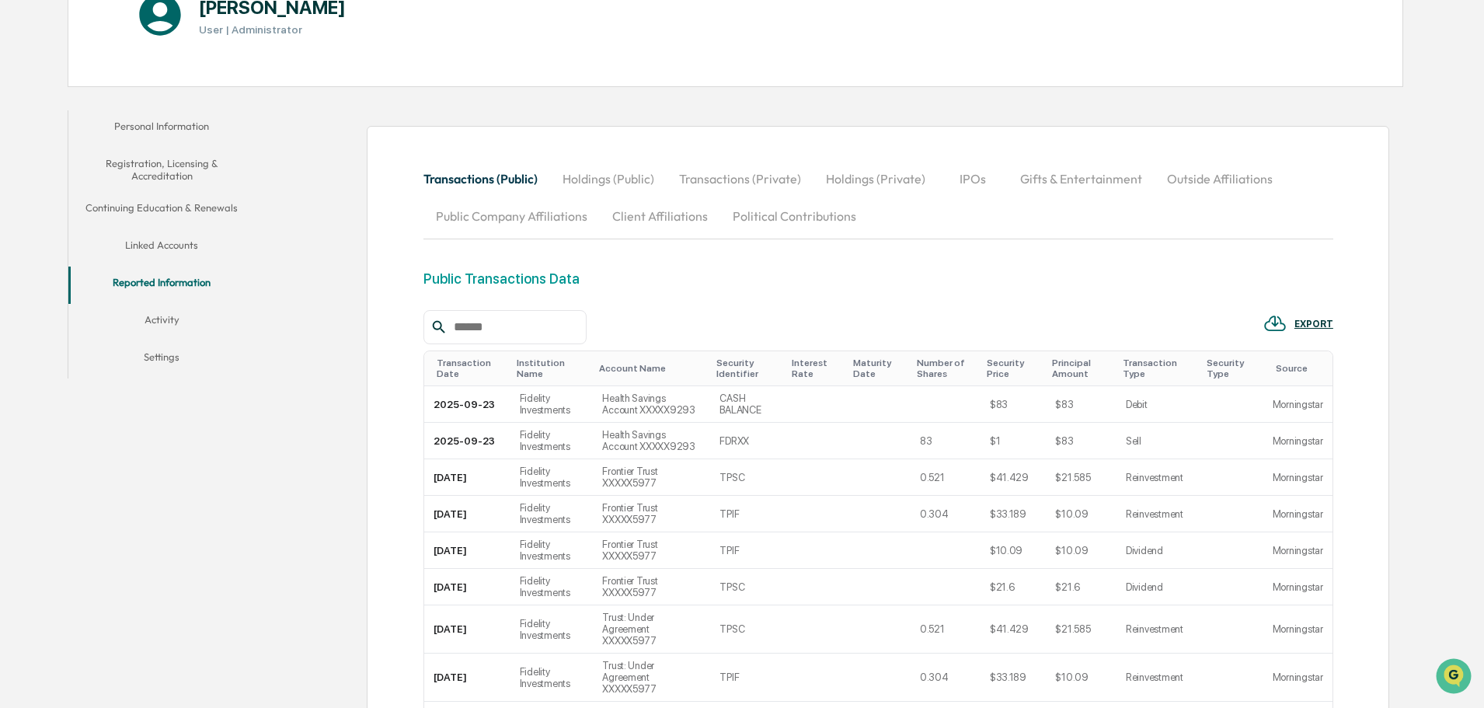
click at [608, 175] on button "Holdings (Public)" at bounding box center [608, 178] width 117 height 37
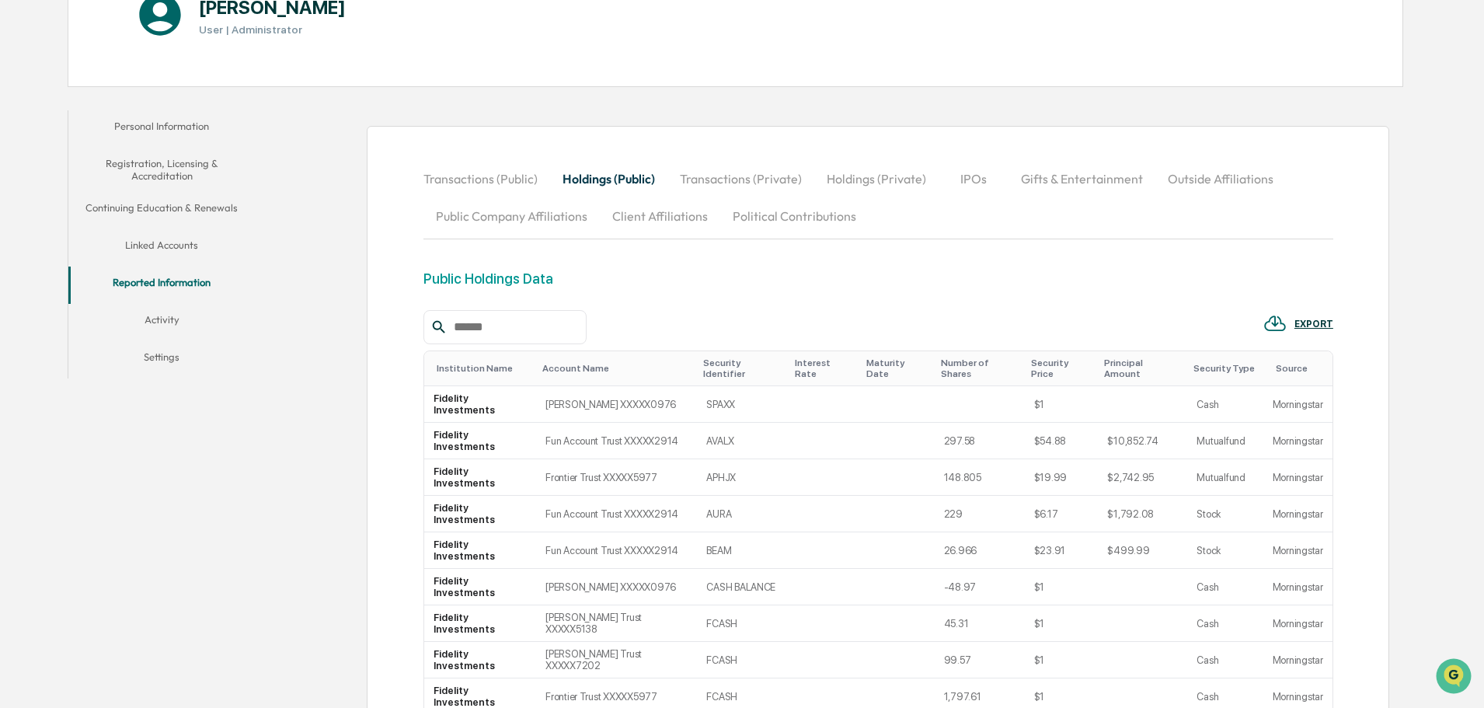
click at [740, 176] on button "Transactions (Private)" at bounding box center [740, 178] width 147 height 37
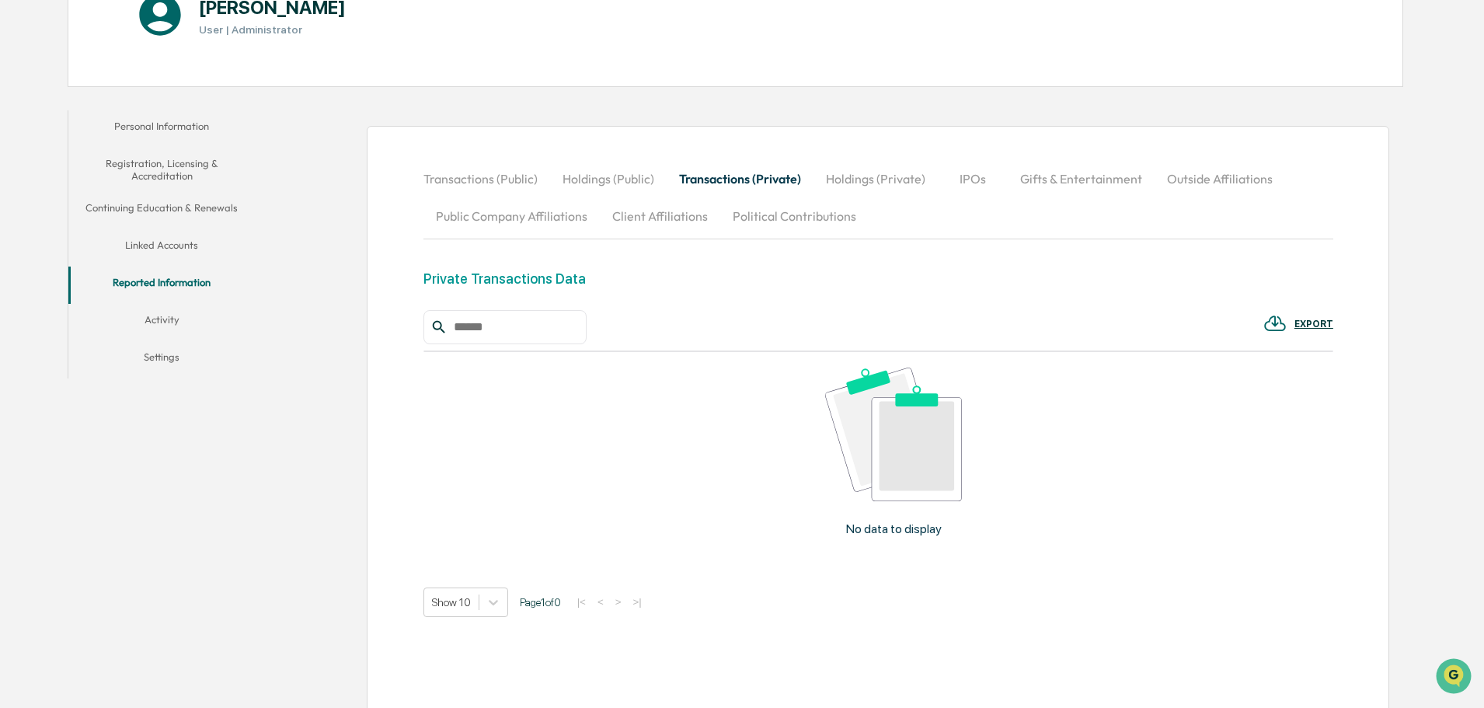
click at [899, 176] on button "Holdings (Private)" at bounding box center [875, 178] width 124 height 37
click at [163, 314] on button "Activity" at bounding box center [161, 322] width 186 height 37
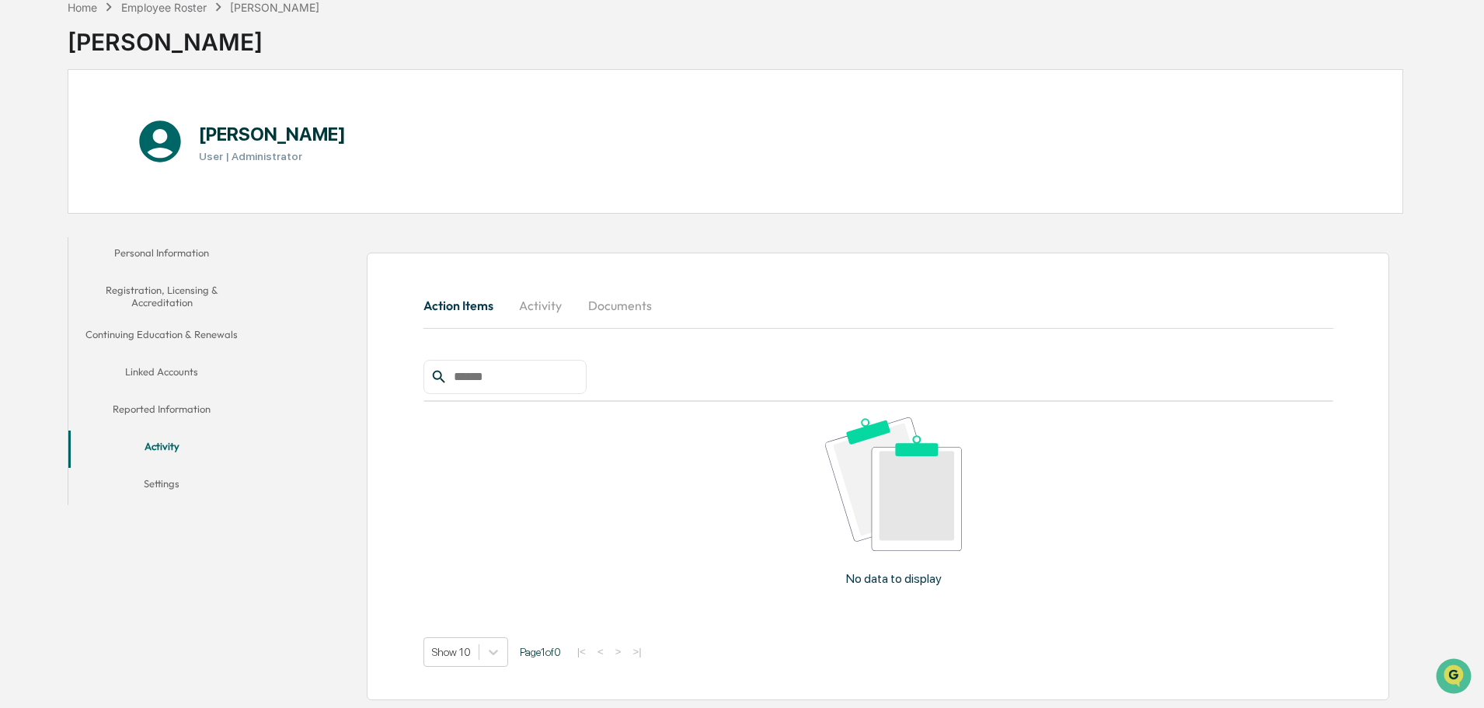
click at [156, 494] on button "Settings" at bounding box center [161, 486] width 186 height 37
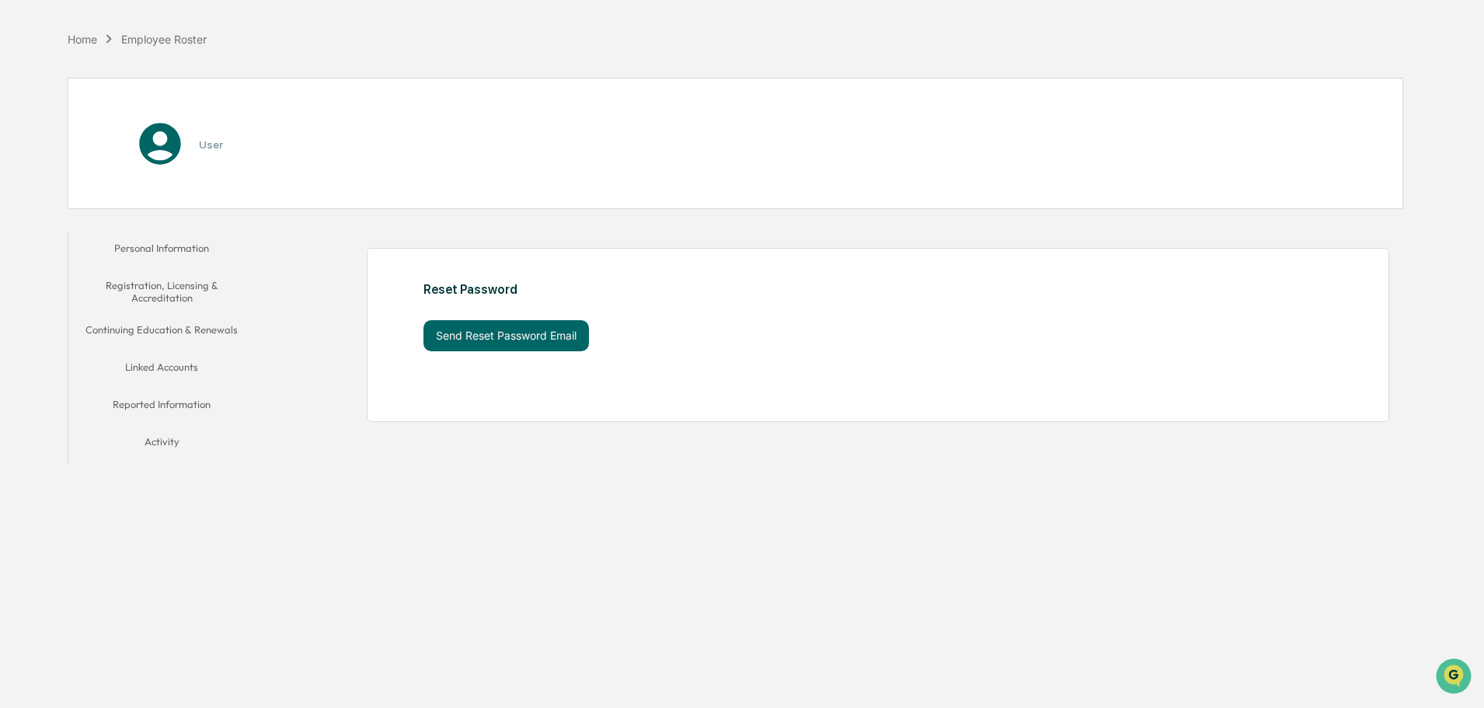
scroll to position [74, 0]
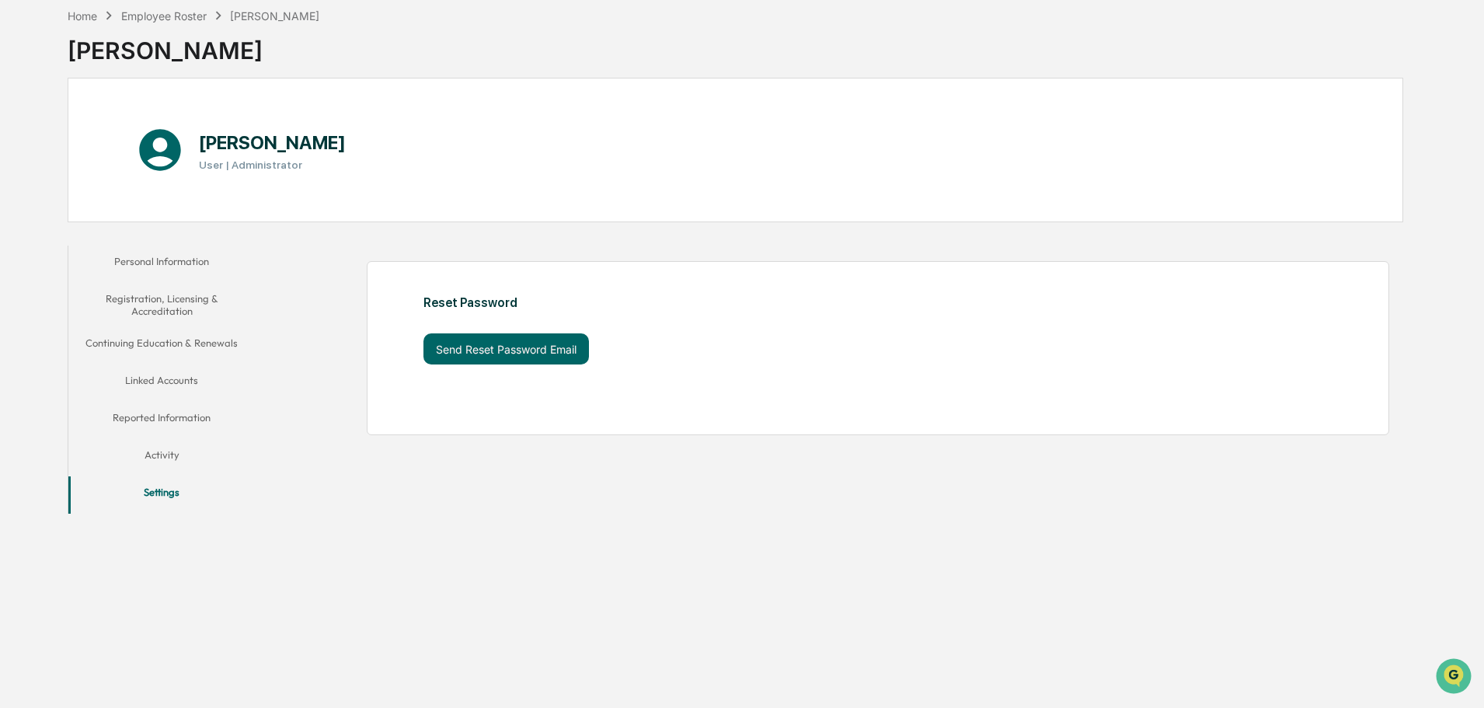
click at [146, 295] on button "Registration, Licensing & Accreditation" at bounding box center [161, 305] width 186 height 44
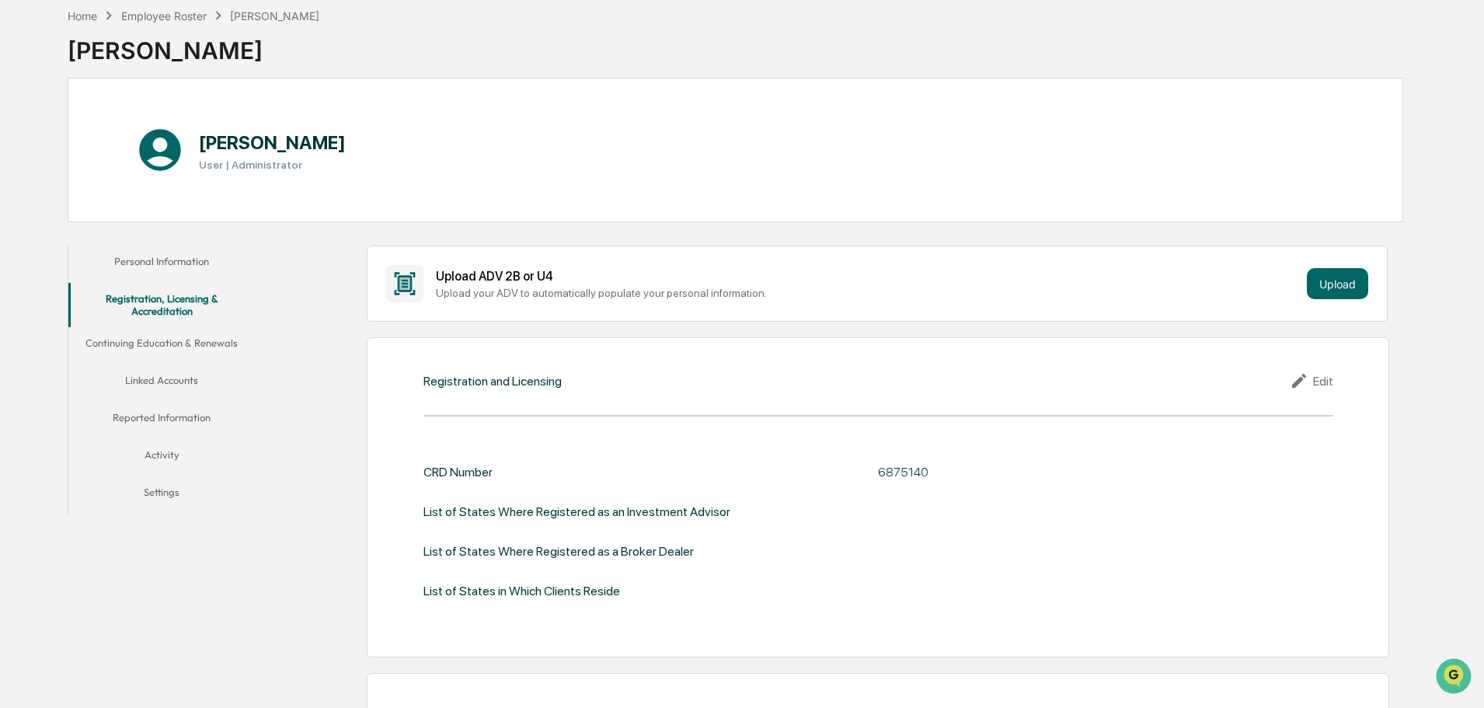
click at [155, 385] on button "Linked Accounts" at bounding box center [161, 382] width 186 height 37
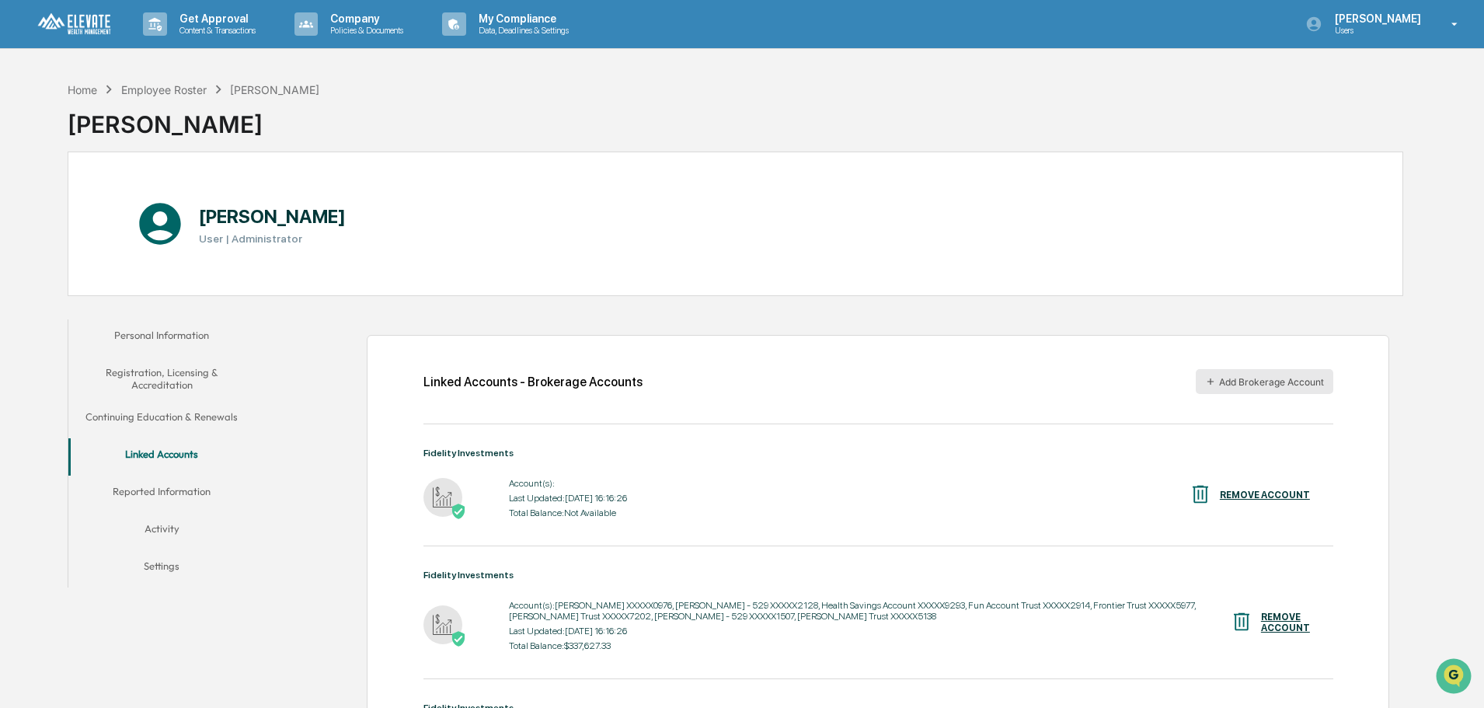
click at [1246, 388] on button "Add Brokerage Account" at bounding box center [1265, 381] width 138 height 25
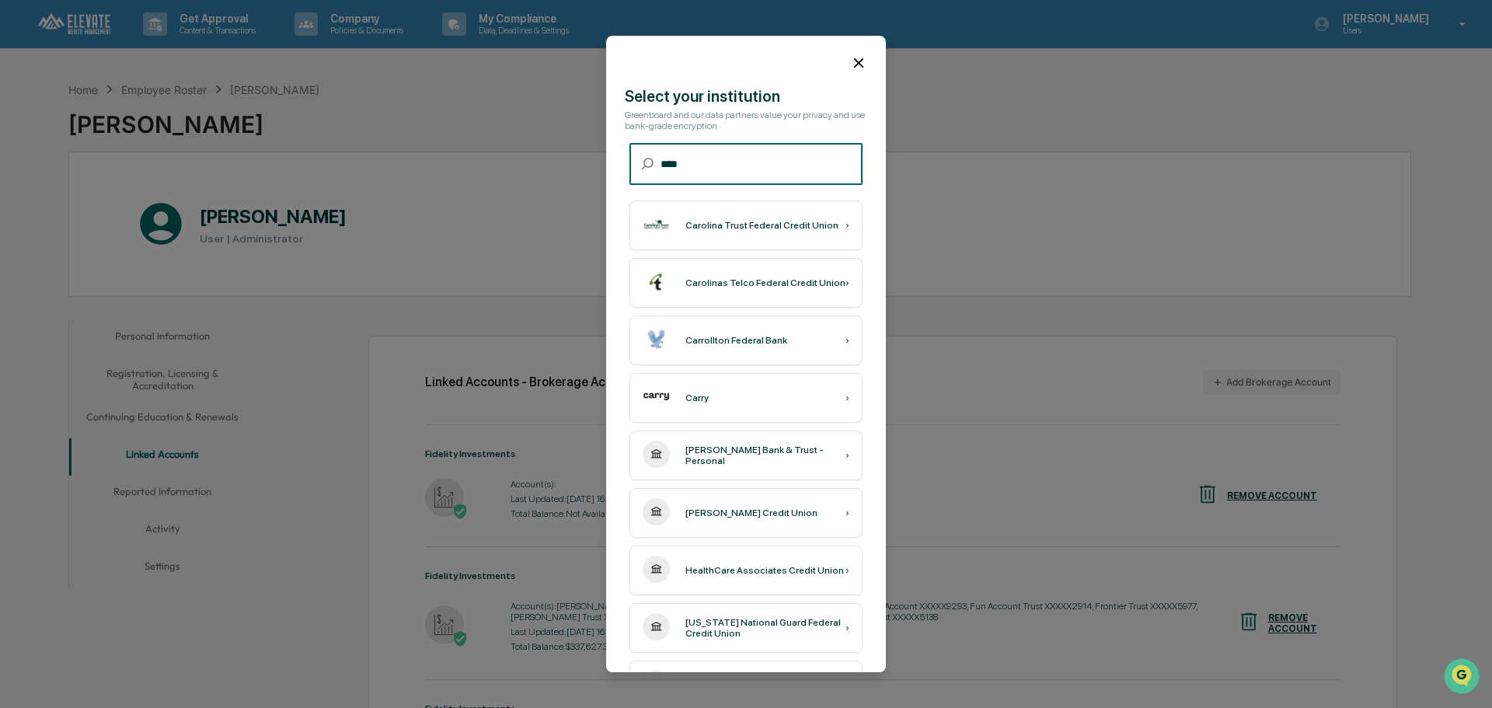
type input "*****"
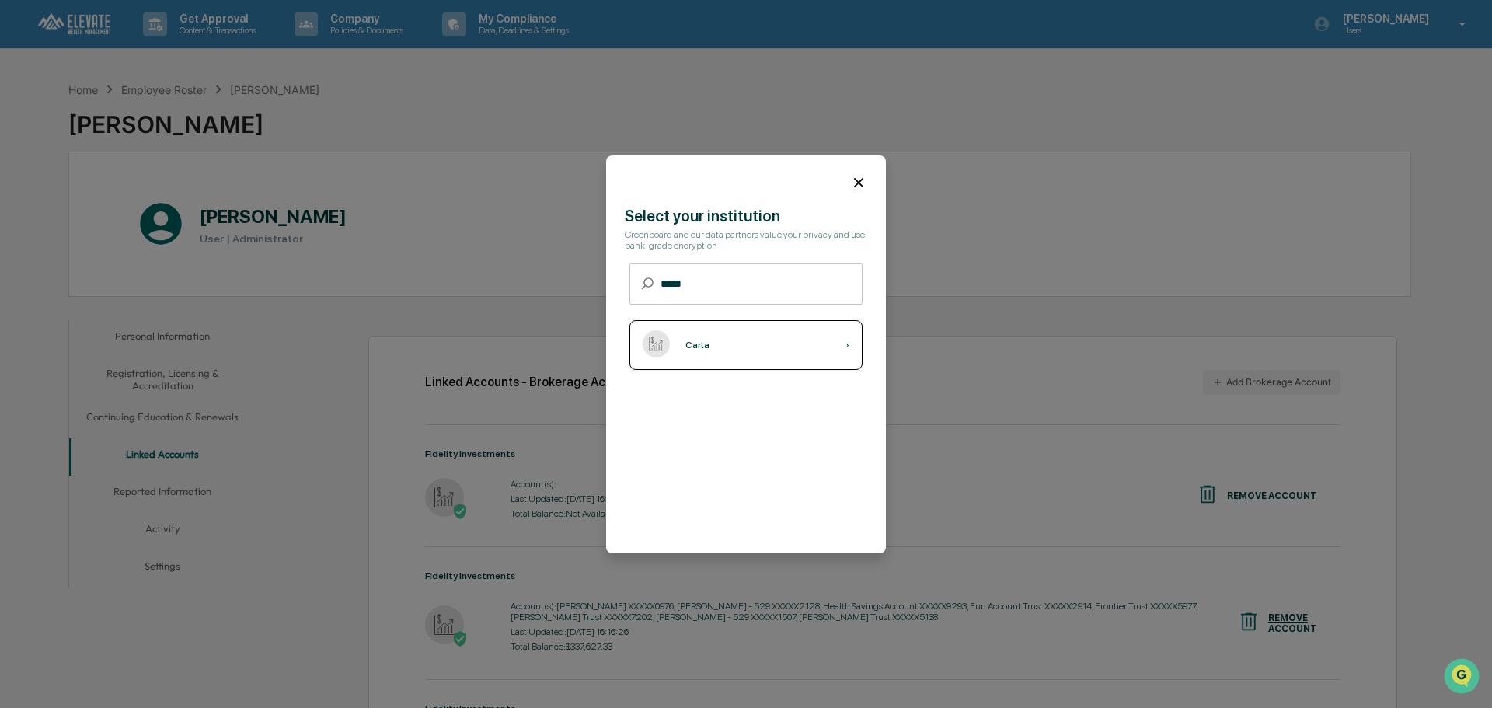
click at [719, 340] on div "Carta ›" at bounding box center [745, 345] width 233 height 50
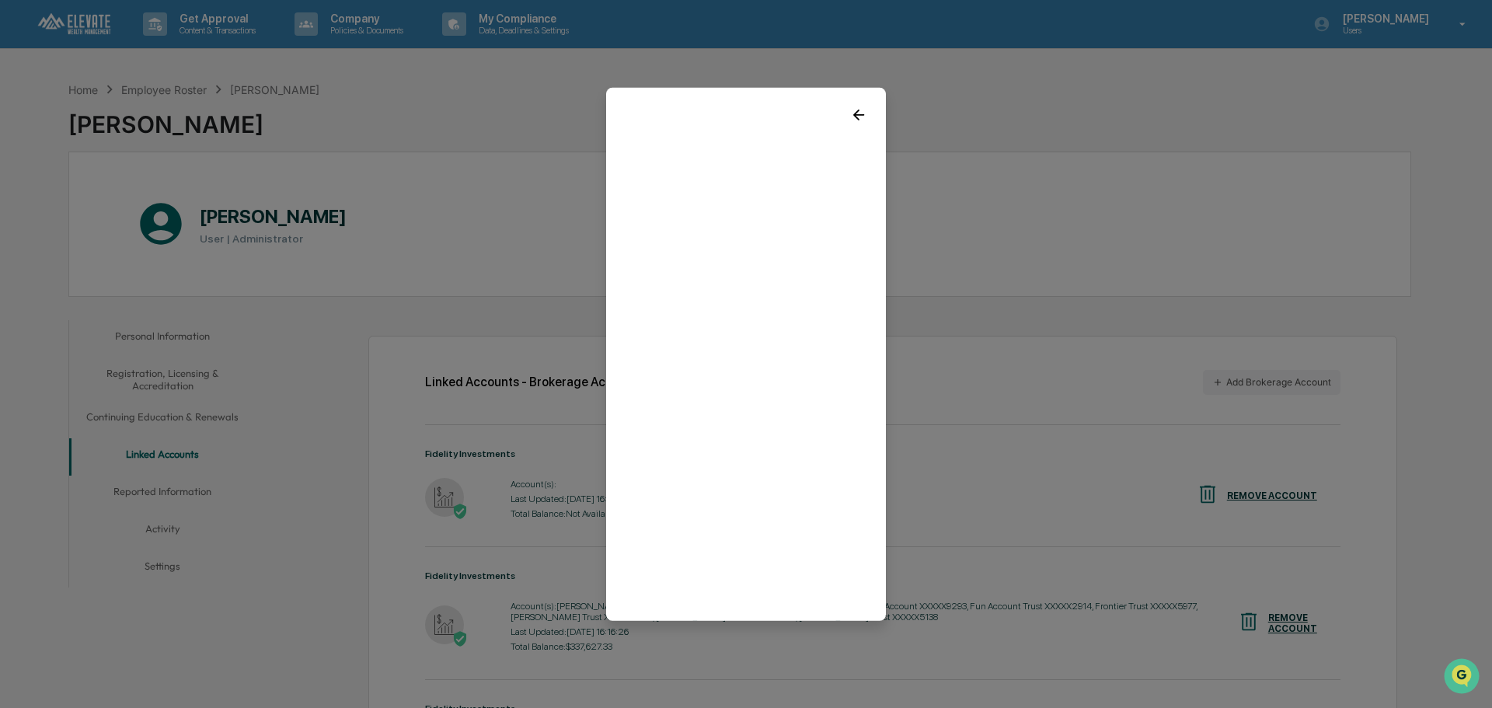
click at [853, 112] on icon at bounding box center [858, 114] width 11 height 11
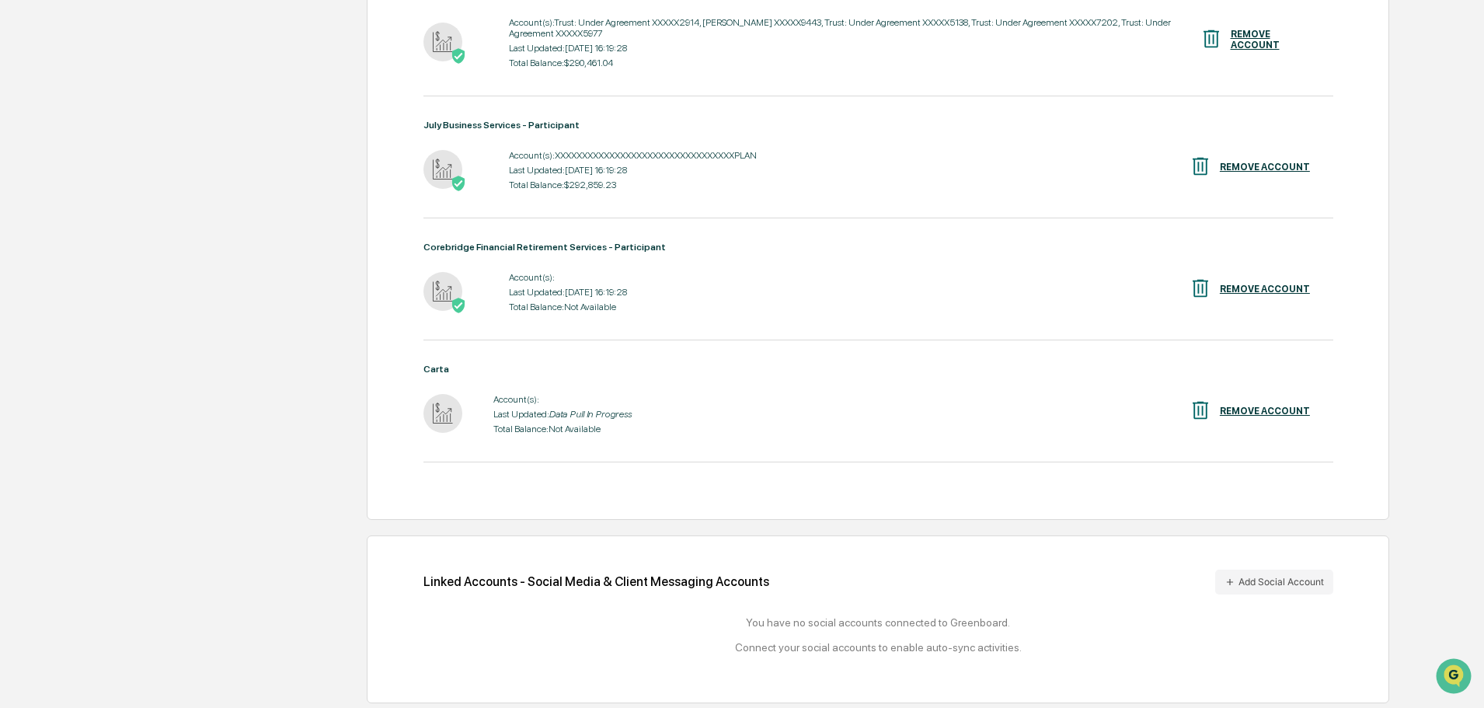
scroll to position [719, 0]
click at [1292, 577] on button "Add Social Account" at bounding box center [1274, 578] width 118 height 25
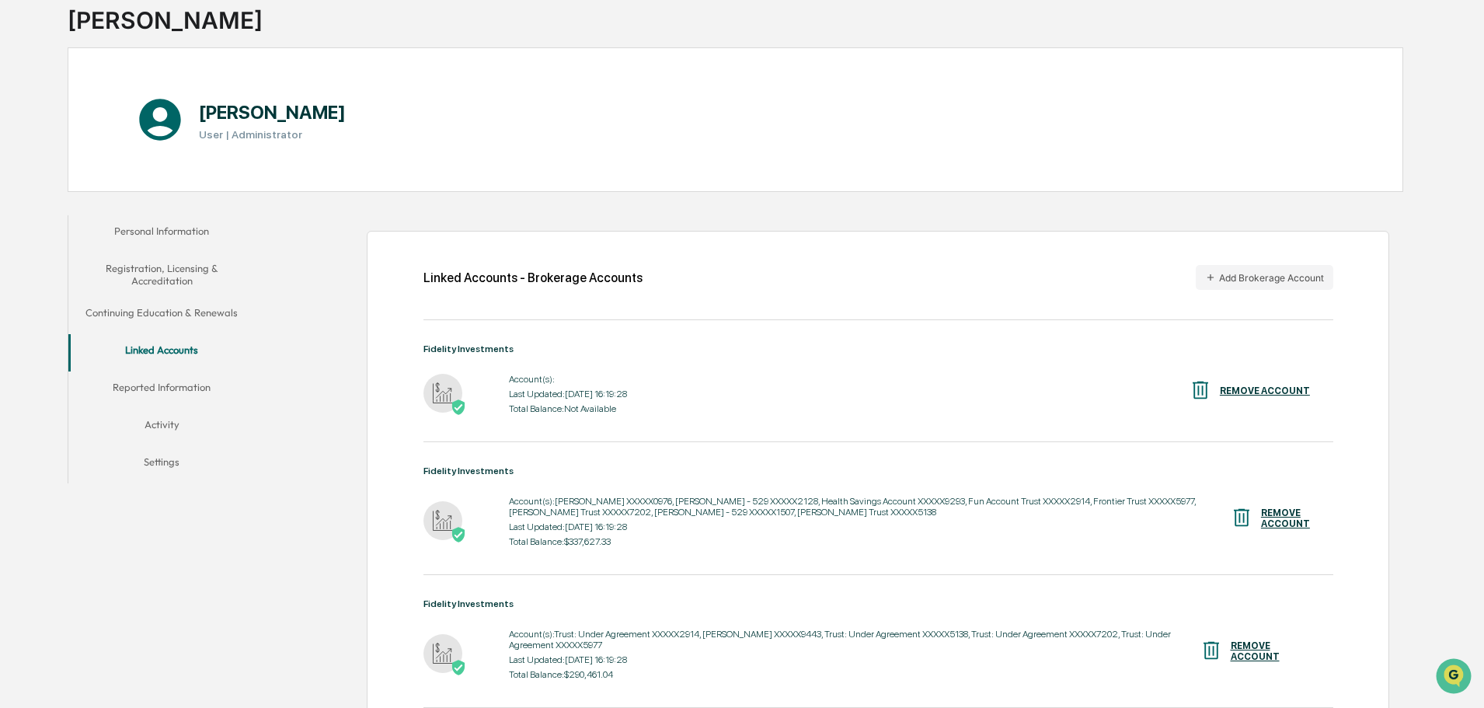
scroll to position [0, 0]
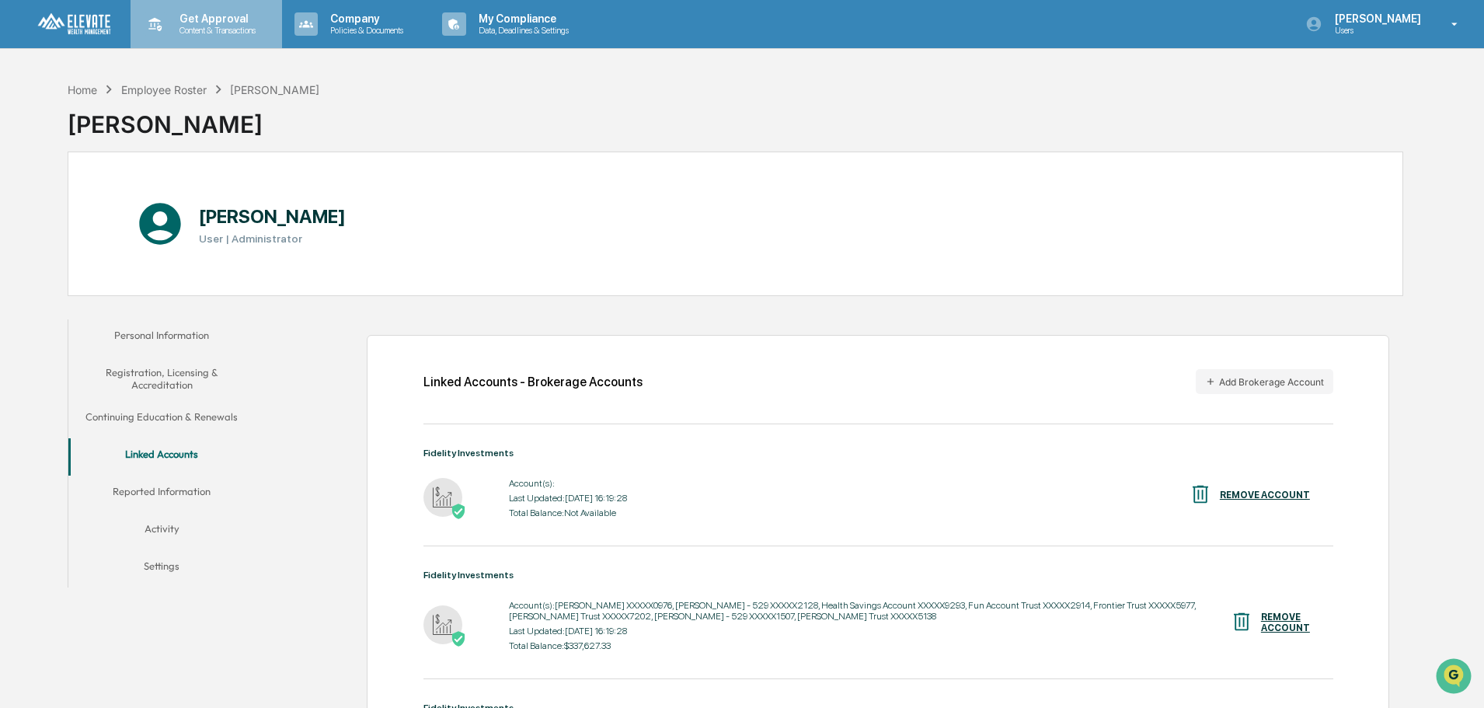
click at [211, 11] on div "Get Approval Content & Transactions" at bounding box center [205, 24] width 136 height 48
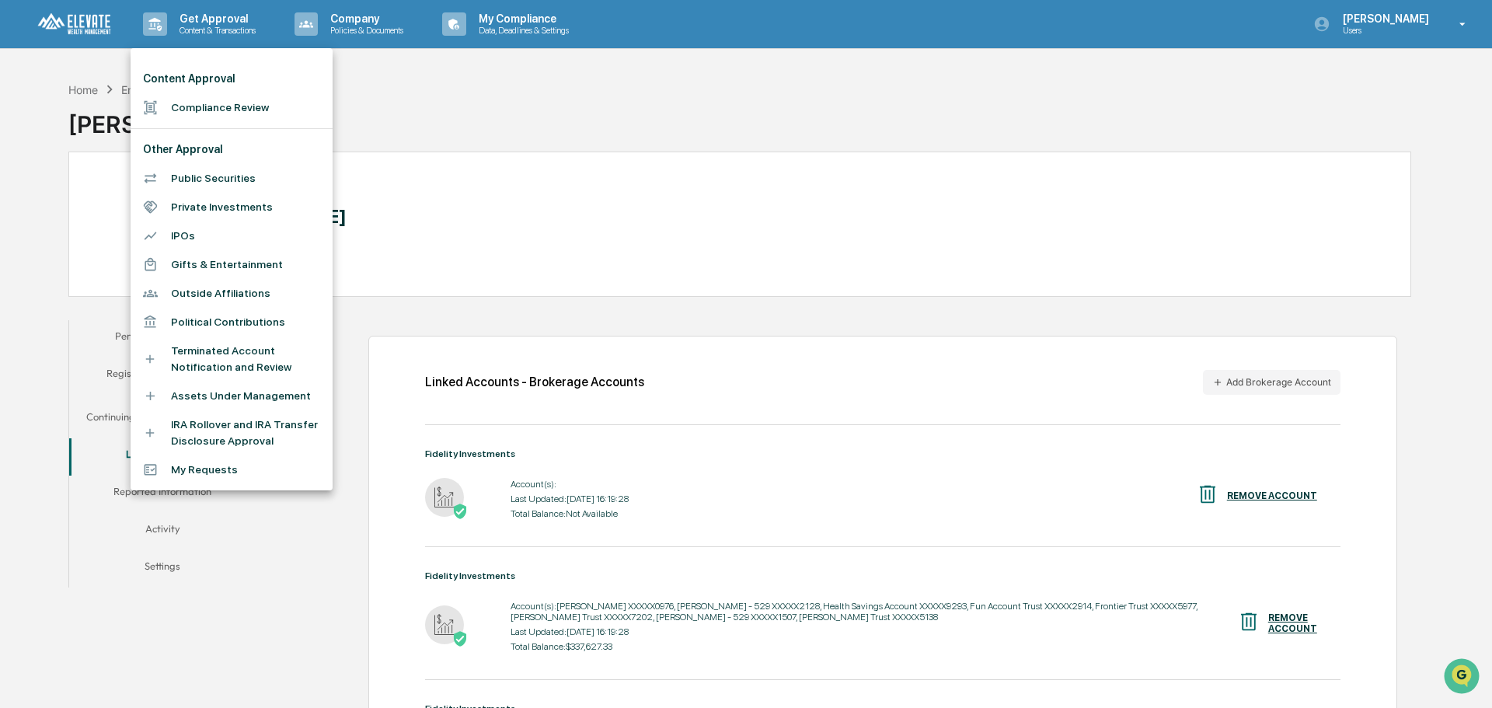
click at [349, 40] on div at bounding box center [746, 354] width 1492 height 708
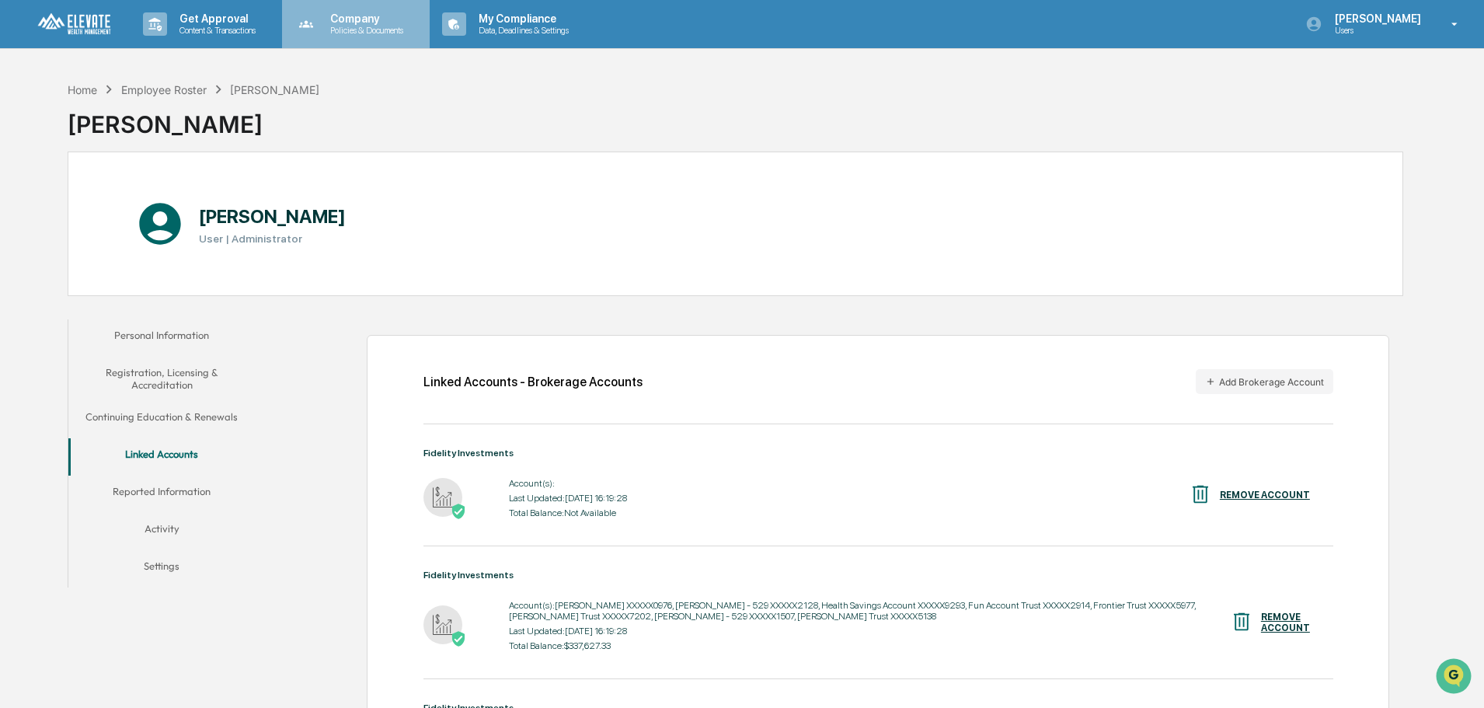
click at [357, 21] on p "Company" at bounding box center [364, 18] width 93 height 12
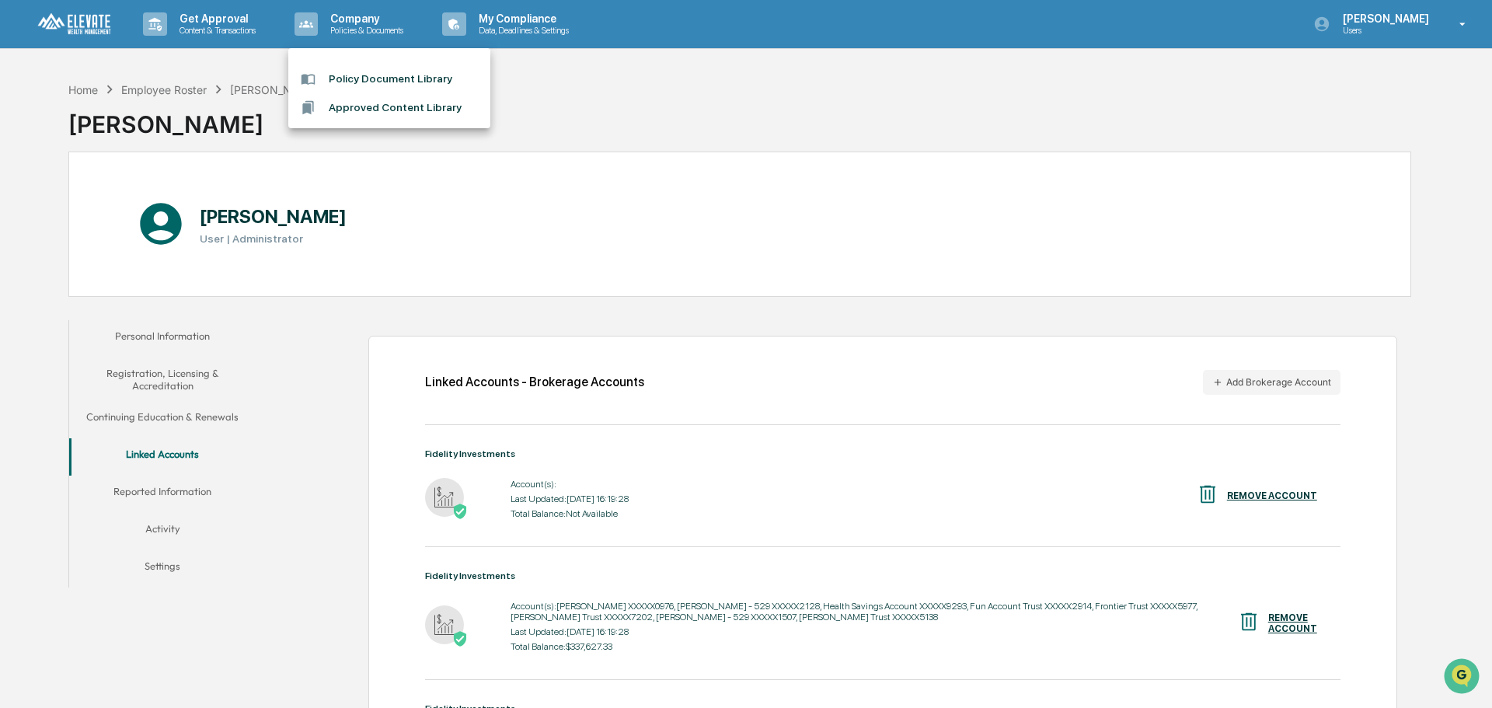
click at [1398, 20] on div at bounding box center [746, 354] width 1492 height 708
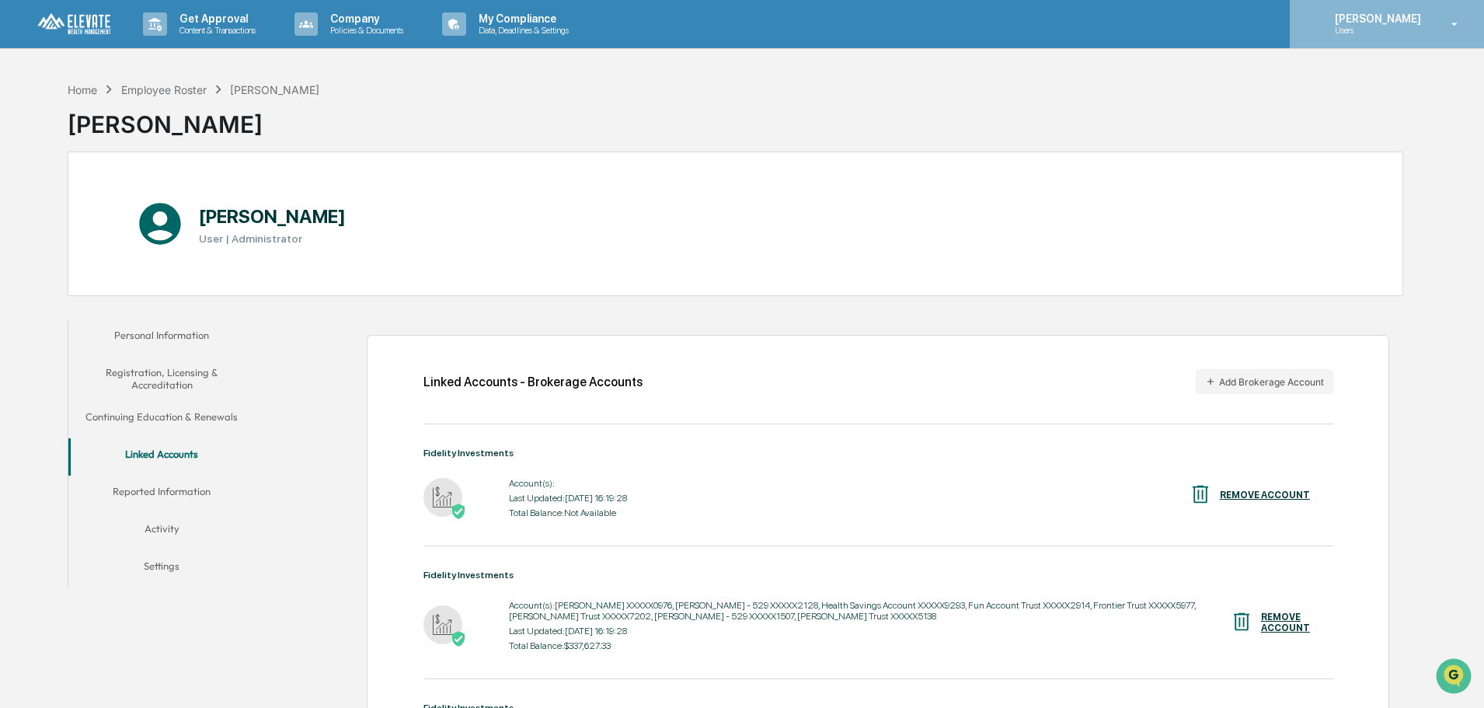
click at [1421, 23] on p "[PERSON_NAME]" at bounding box center [1375, 18] width 106 height 12
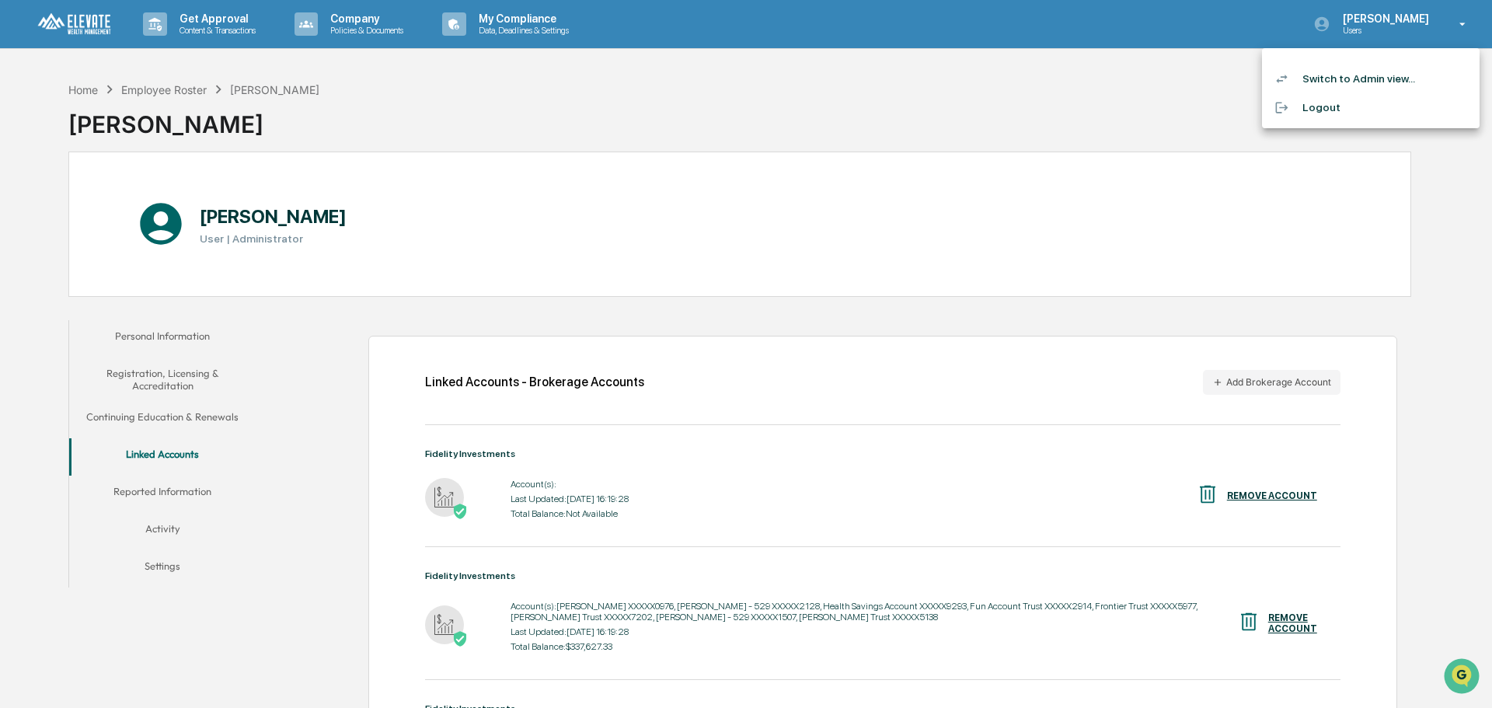
click at [1356, 71] on li "Switch to Admin view..." at bounding box center [1371, 78] width 218 height 29
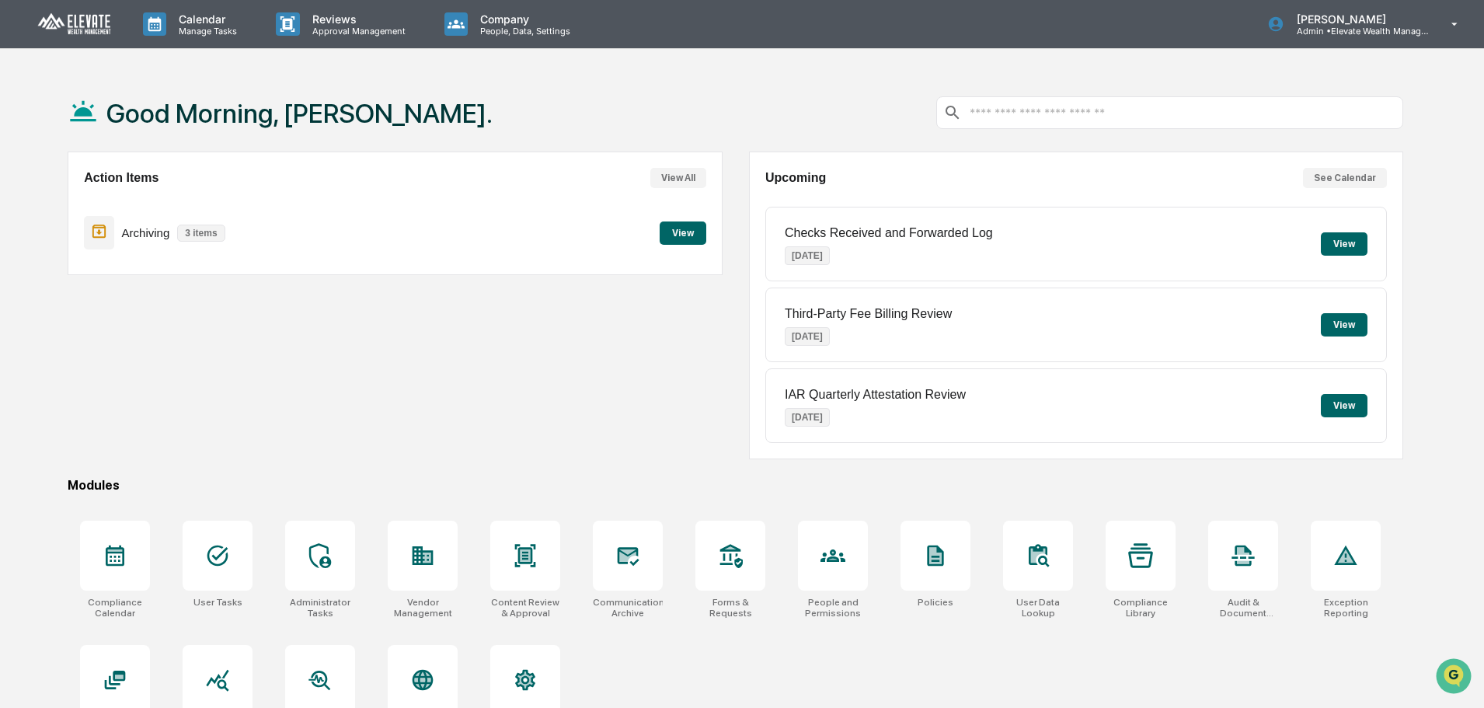
click at [689, 234] on button "View" at bounding box center [683, 232] width 47 height 23
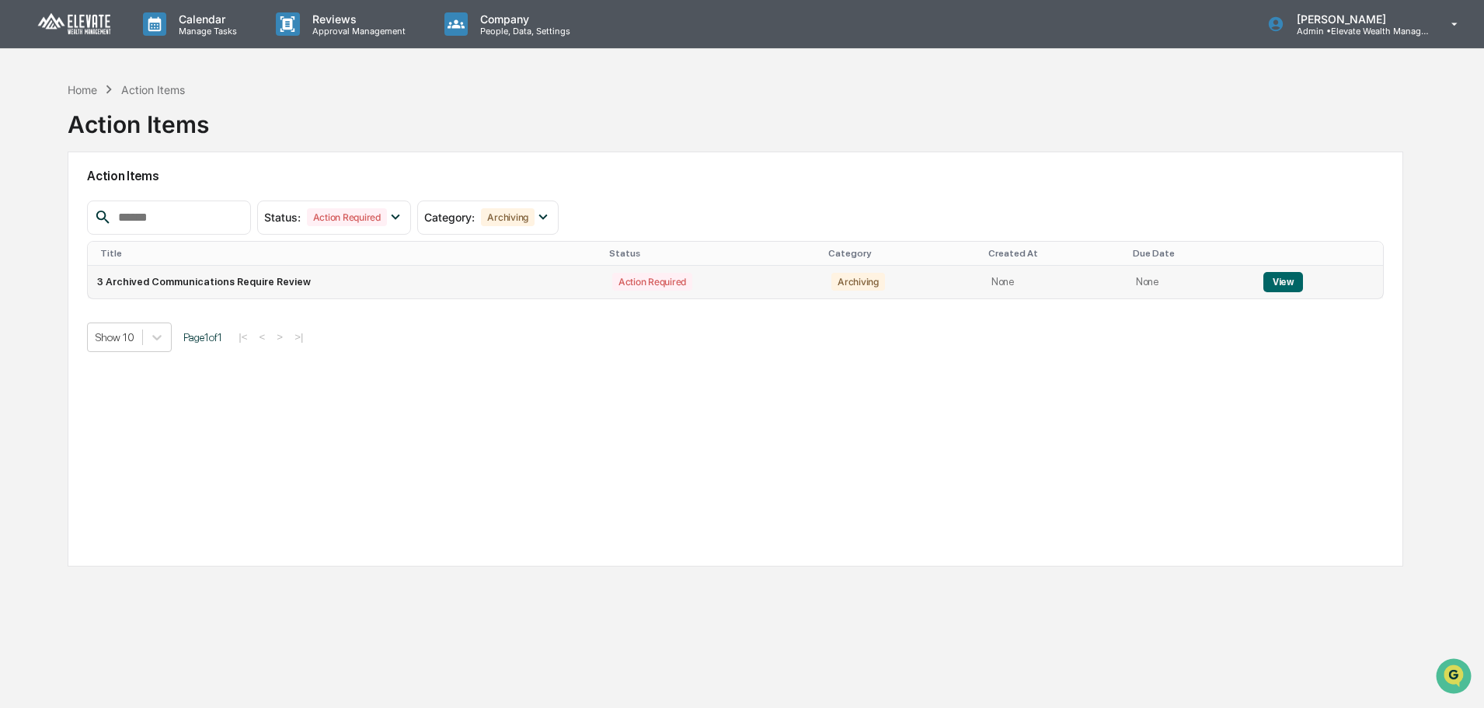
click at [1267, 284] on button "View" at bounding box center [1283, 282] width 40 height 20
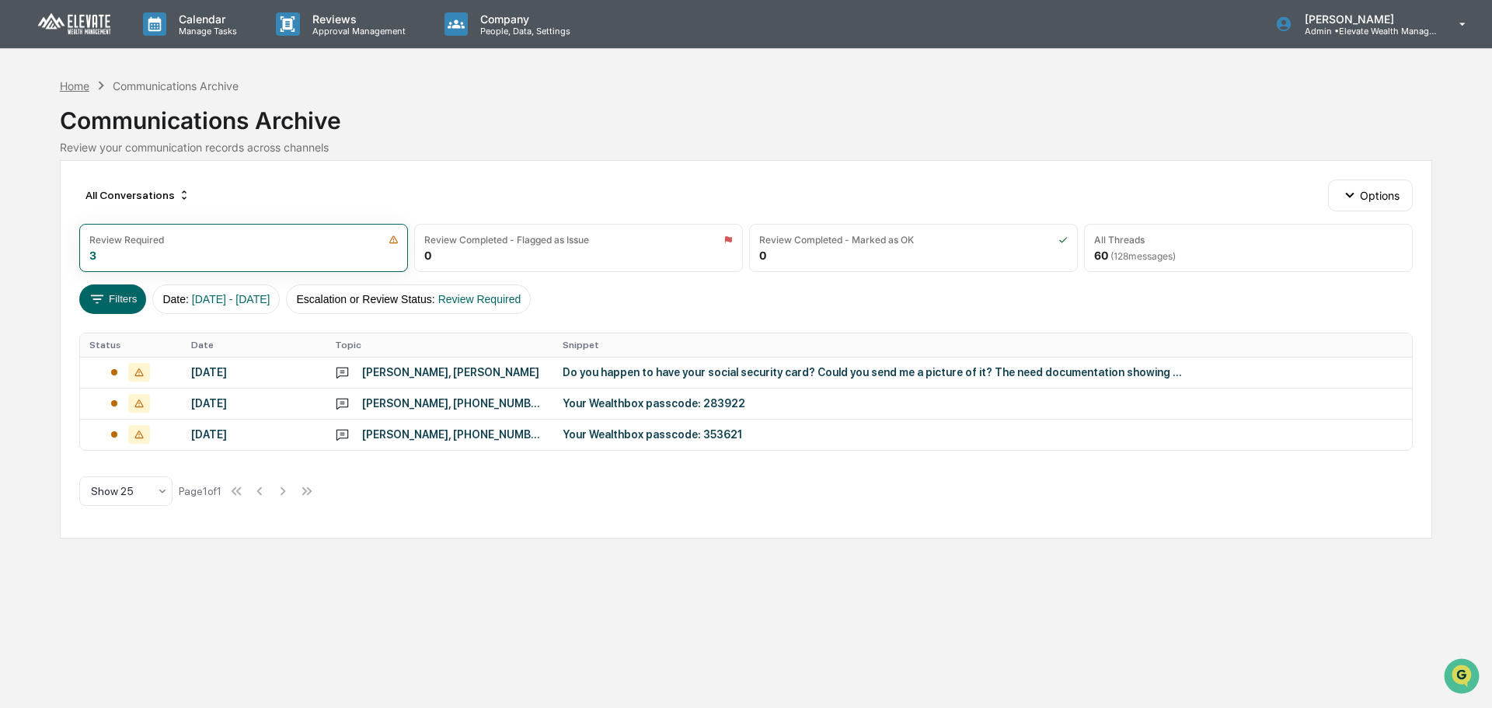
click at [64, 86] on div "Home" at bounding box center [75, 85] width 30 height 13
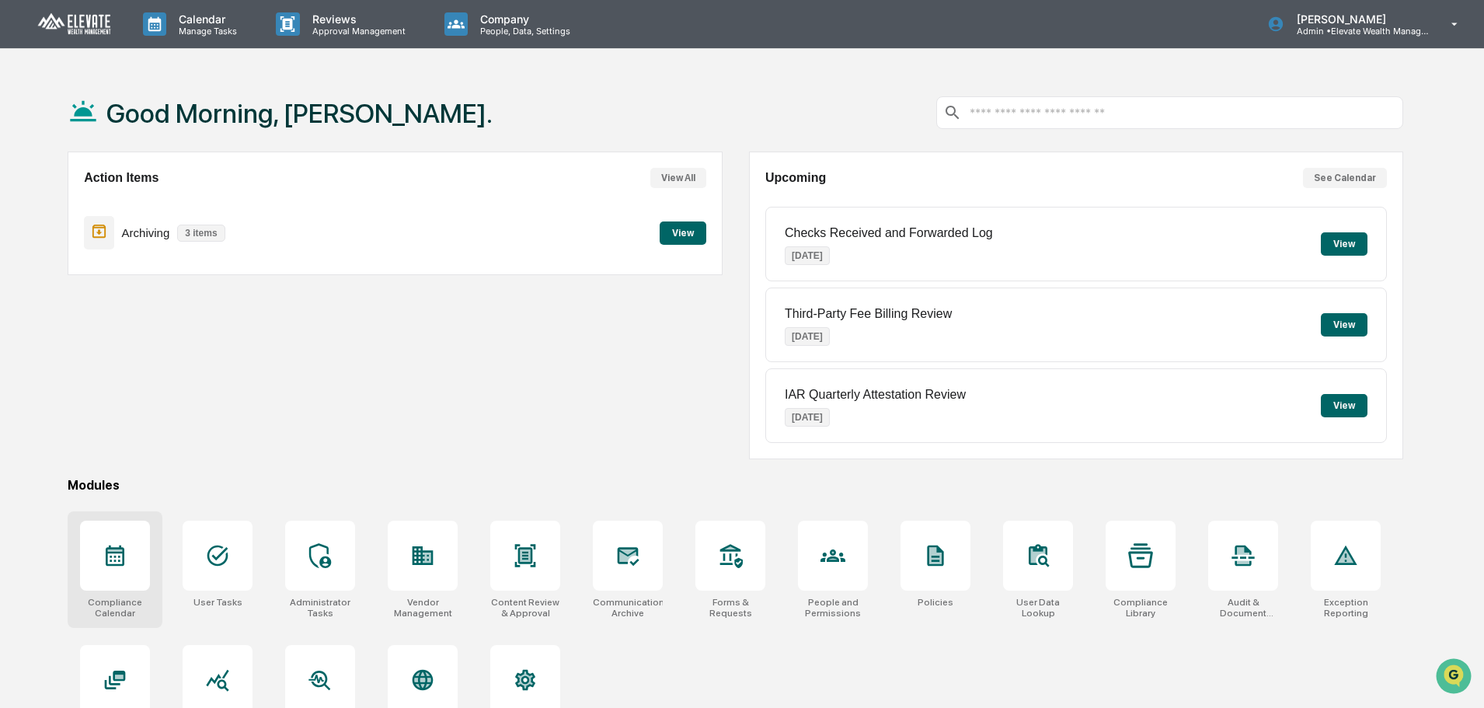
scroll to position [74, 0]
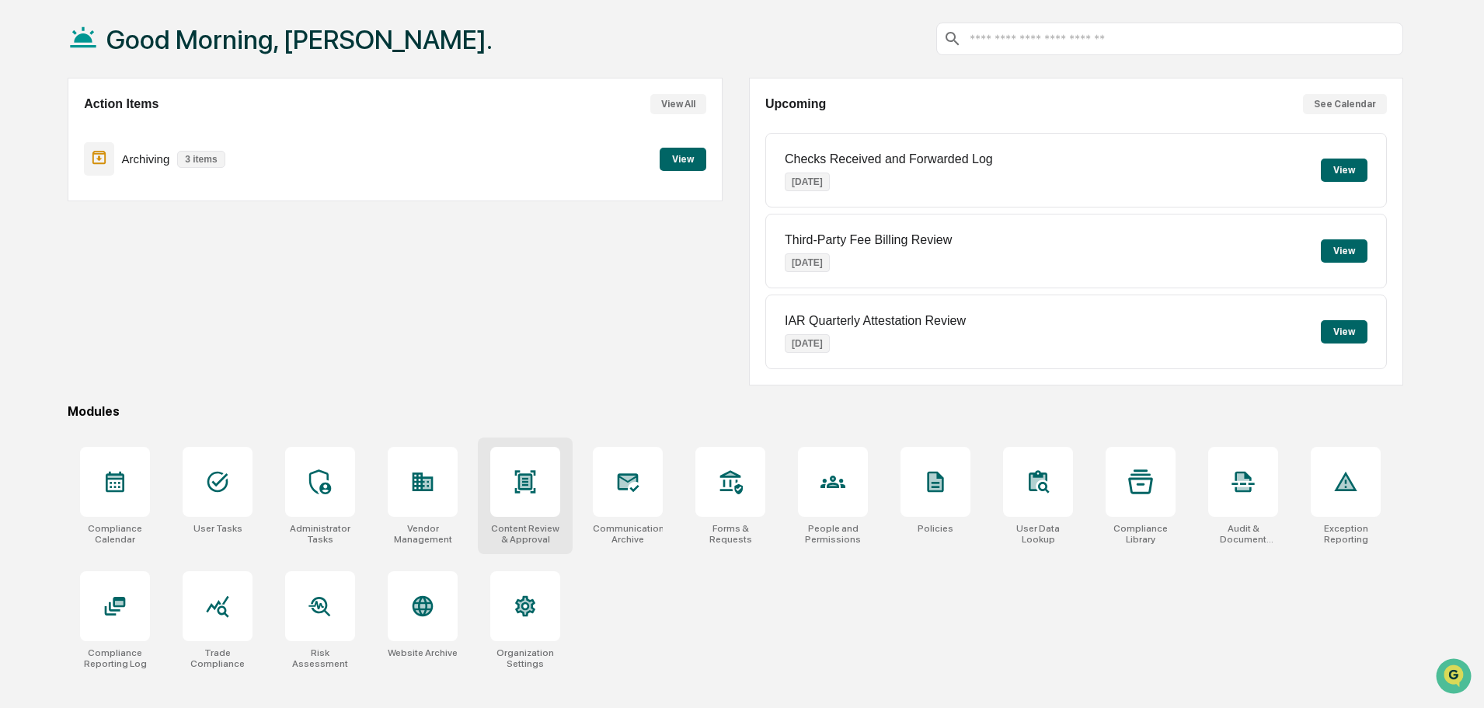
click at [549, 492] on div at bounding box center [525, 482] width 70 height 70
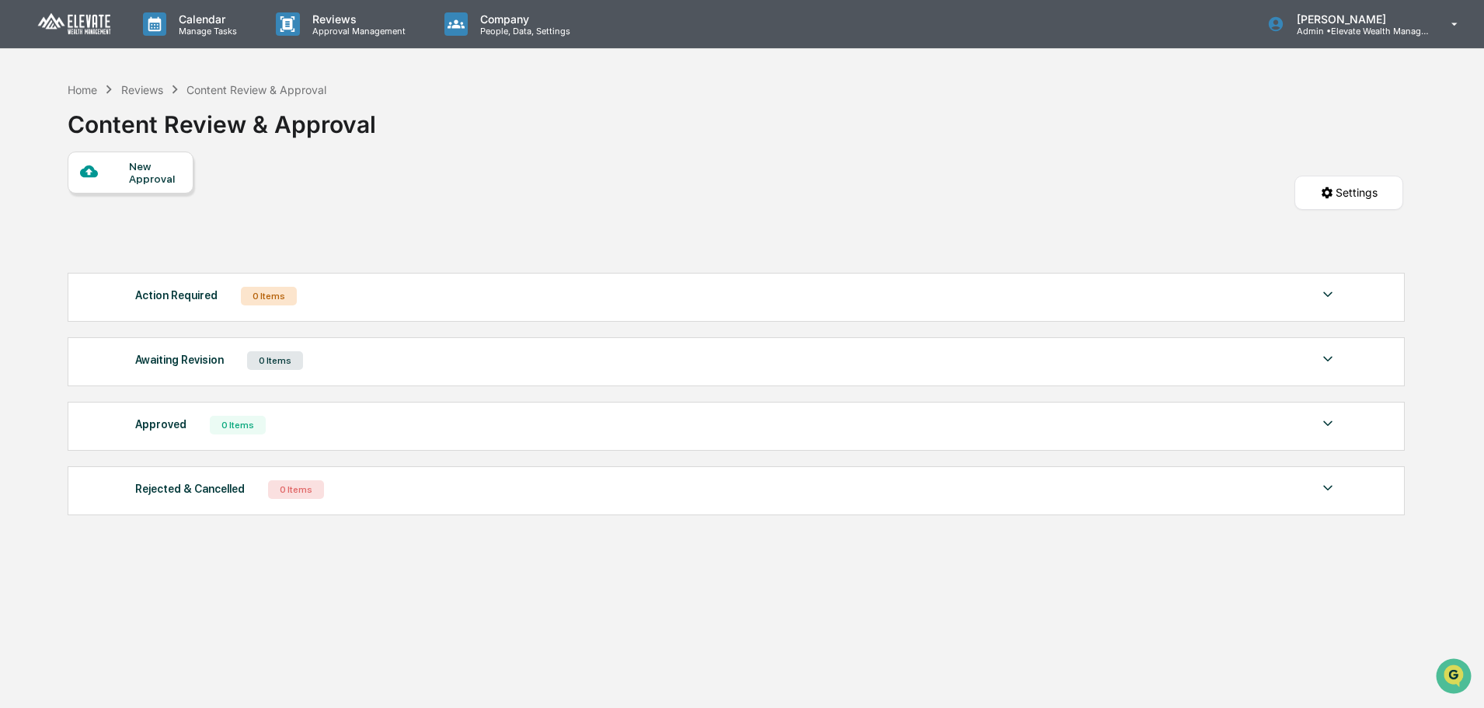
click at [423, 313] on div "Action Required 0 Items No data to display Show 5 Page 1 of 0 |< < > >|" at bounding box center [736, 297] width 1337 height 49
click at [1325, 296] on img at bounding box center [1327, 294] width 19 height 19
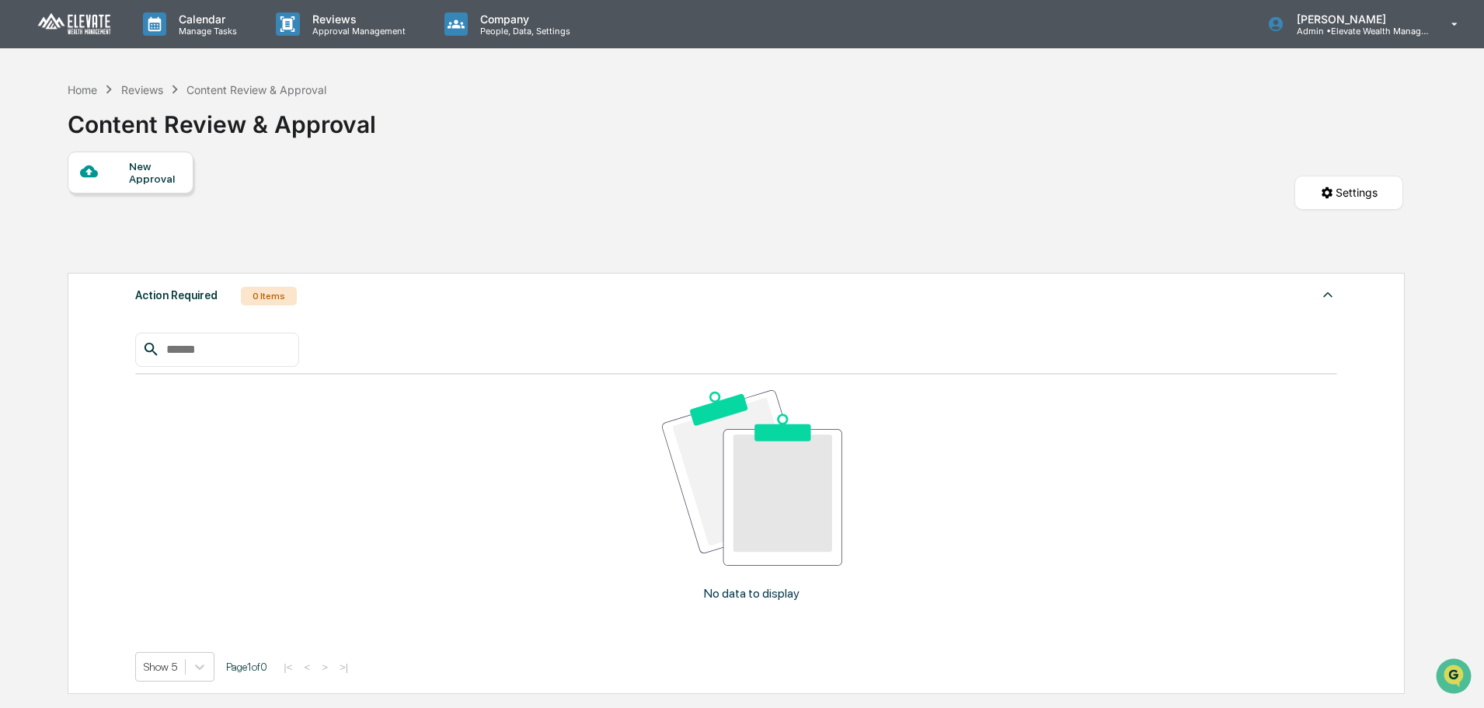
click at [1325, 296] on img at bounding box center [1327, 294] width 19 height 19
